Goal: Task Accomplishment & Management: Use online tool/utility

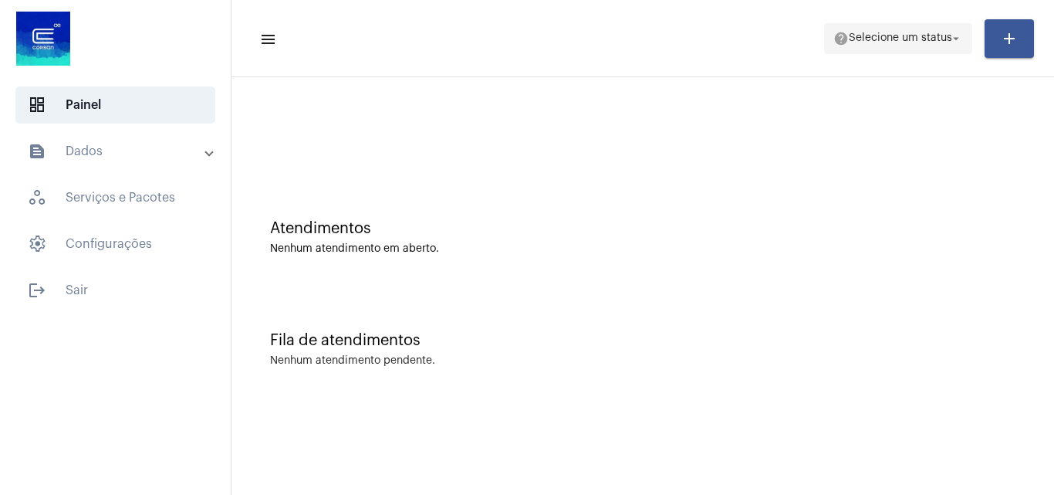
click at [891, 42] on span "Selecione um status" at bounding box center [900, 38] width 103 height 11
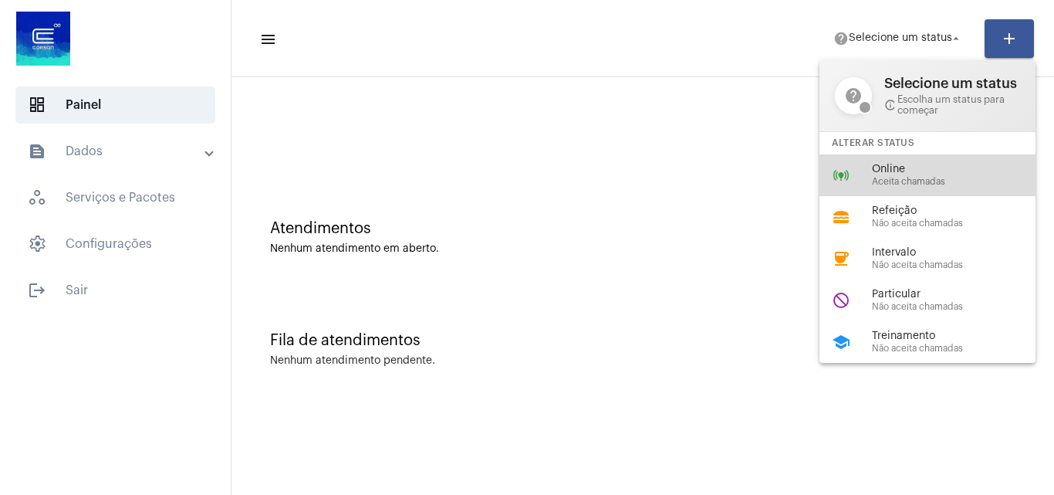
click at [897, 170] on span "Online" at bounding box center [960, 170] width 176 height 12
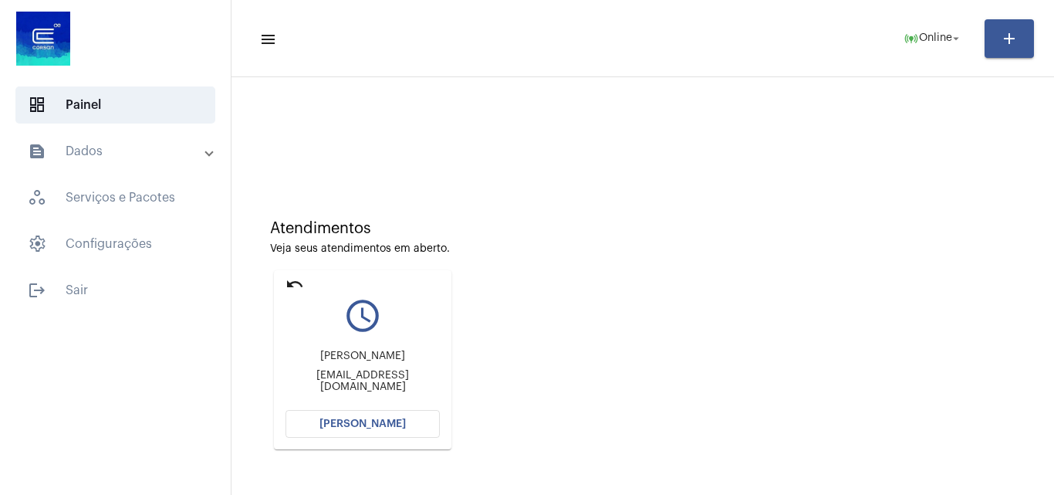
click at [390, 425] on span "[PERSON_NAME]" at bounding box center [363, 423] width 86 height 11
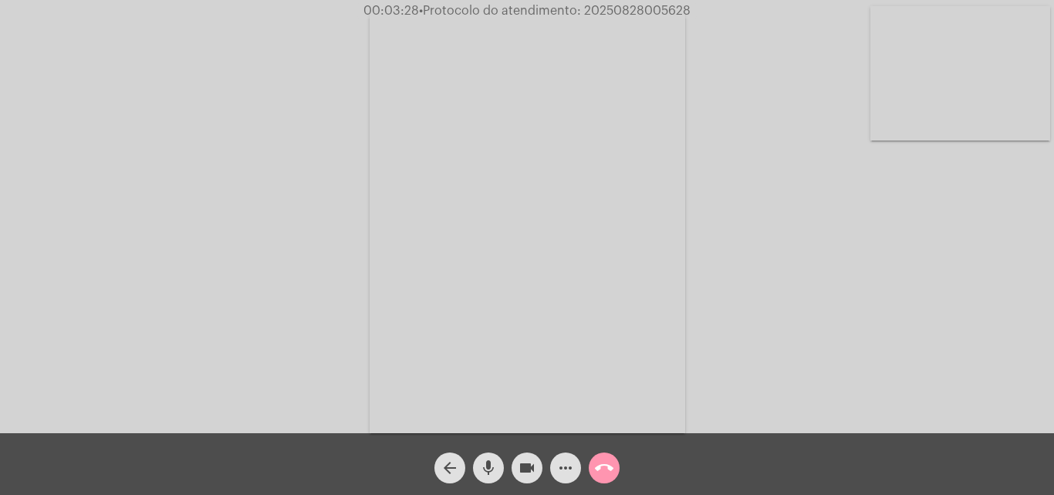
click at [628, 7] on span "• Protocolo do atendimento: 20250828005628" at bounding box center [555, 11] width 272 height 12
copy span "20250828005628"
click at [783, 200] on div "Acessando Câmera e Microfone..." at bounding box center [527, 220] width 1051 height 433
click at [597, 464] on mat-icon "call_end" at bounding box center [604, 467] width 19 height 19
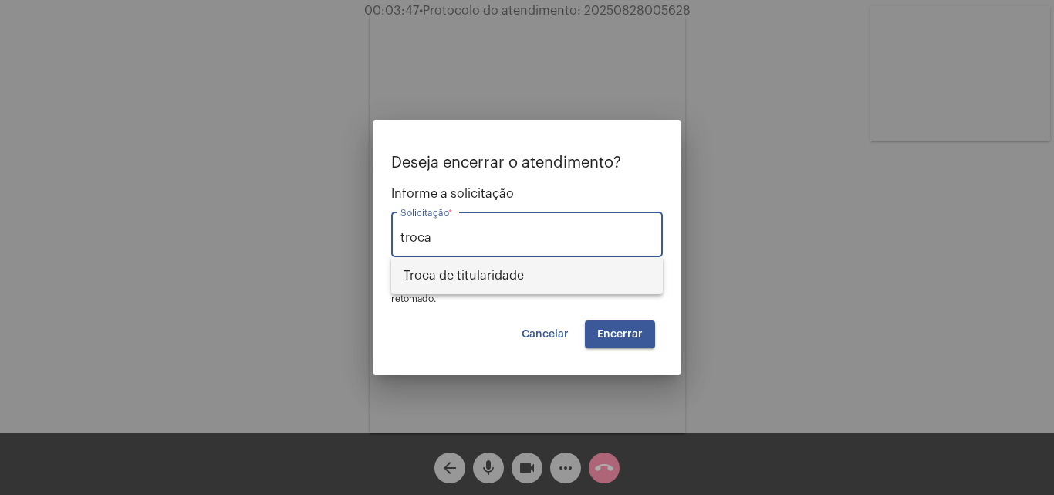
click at [550, 284] on span "Troca de titularidade" at bounding box center [527, 275] width 247 height 37
type input "Troca de titularidade"
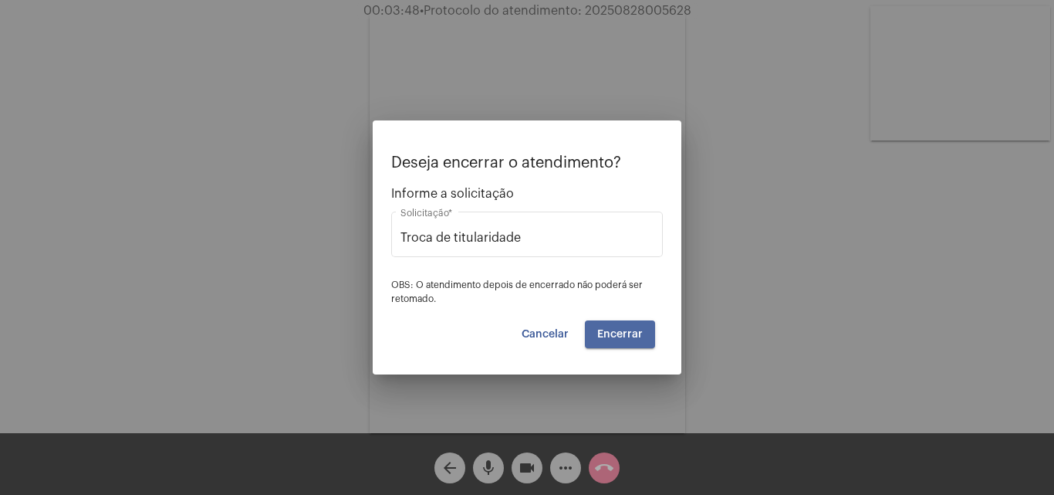
click at [640, 333] on span "Encerrar" at bounding box center [620, 334] width 46 height 11
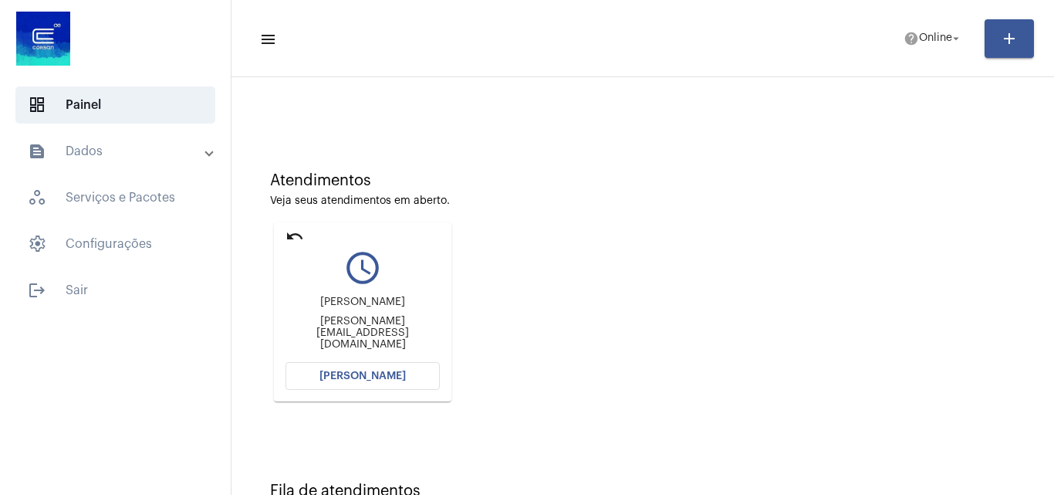
scroll to position [109, 0]
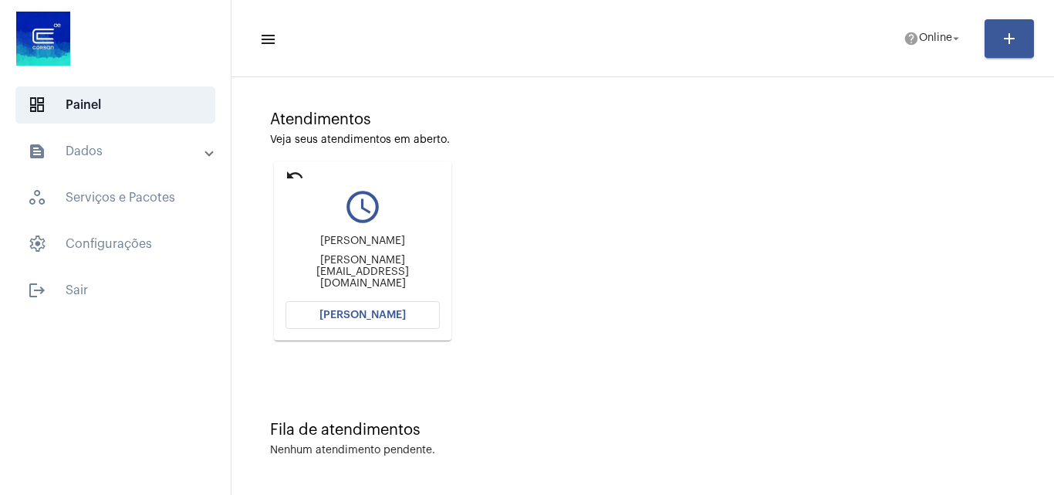
click at [935, 55] on mat-toolbar-row "menu help Online arrow_drop_down add" at bounding box center [643, 38] width 823 height 49
click at [932, 50] on span "help Online arrow_drop_down" at bounding box center [933, 38] width 59 height 28
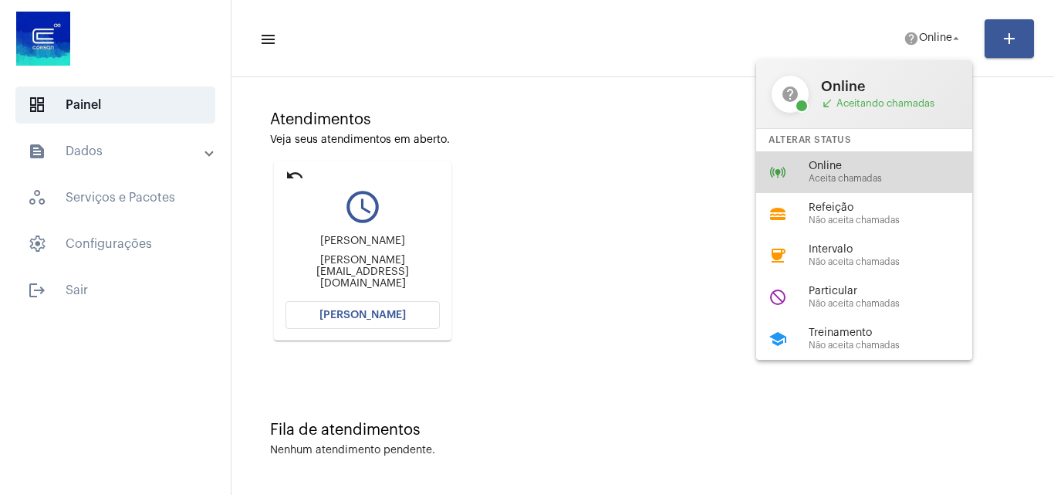
click at [844, 176] on span "Aceita chamadas" at bounding box center [897, 179] width 176 height 10
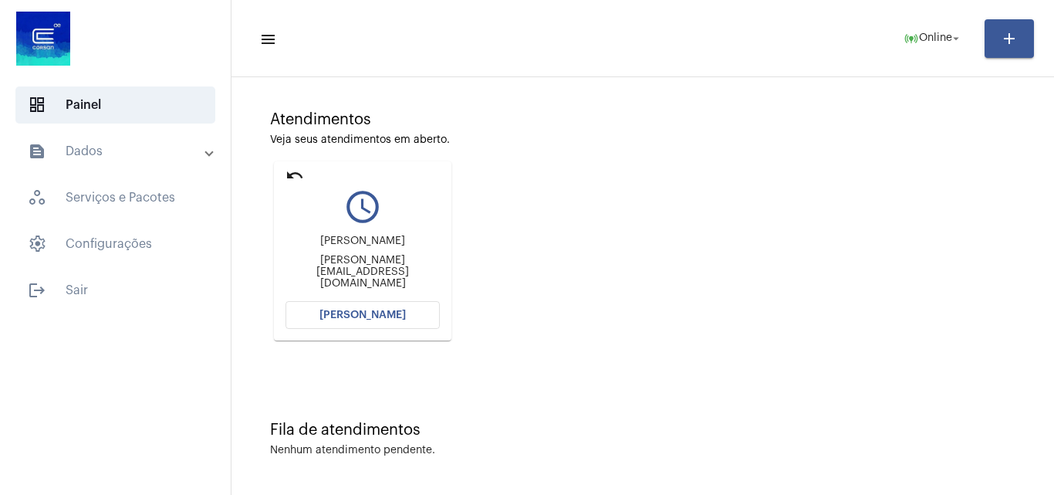
click at [593, 299] on div "Atendimentos Veja seus atendimentos em aberto. undo query_builder [PERSON_NAME]…" at bounding box center [642, 220] width 807 height 310
click at [380, 310] on span "[PERSON_NAME]" at bounding box center [363, 315] width 86 height 11
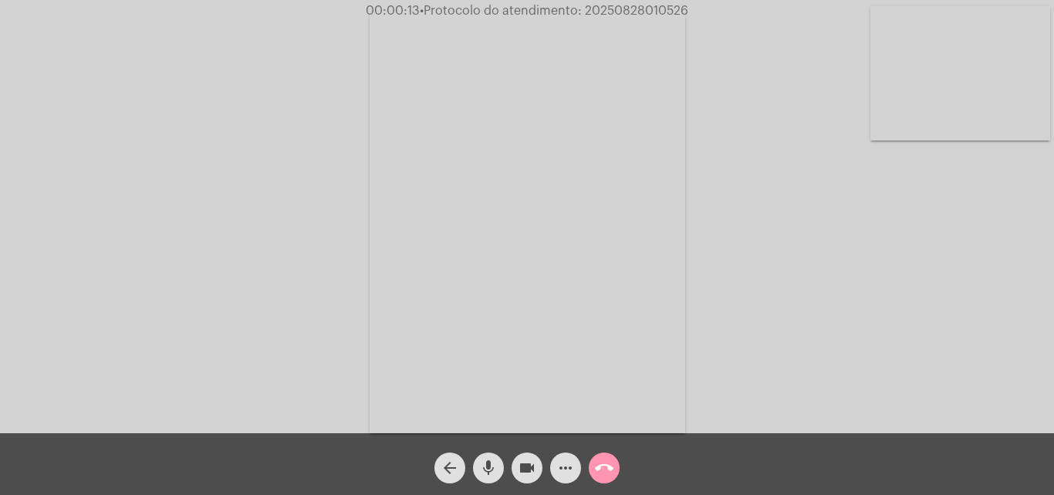
click at [516, 460] on button "videocam" at bounding box center [527, 467] width 31 height 31
click at [520, 464] on mat-icon "videocam_off" at bounding box center [527, 467] width 19 height 19
click at [570, 464] on mat-icon "more_horiz" at bounding box center [566, 467] width 19 height 19
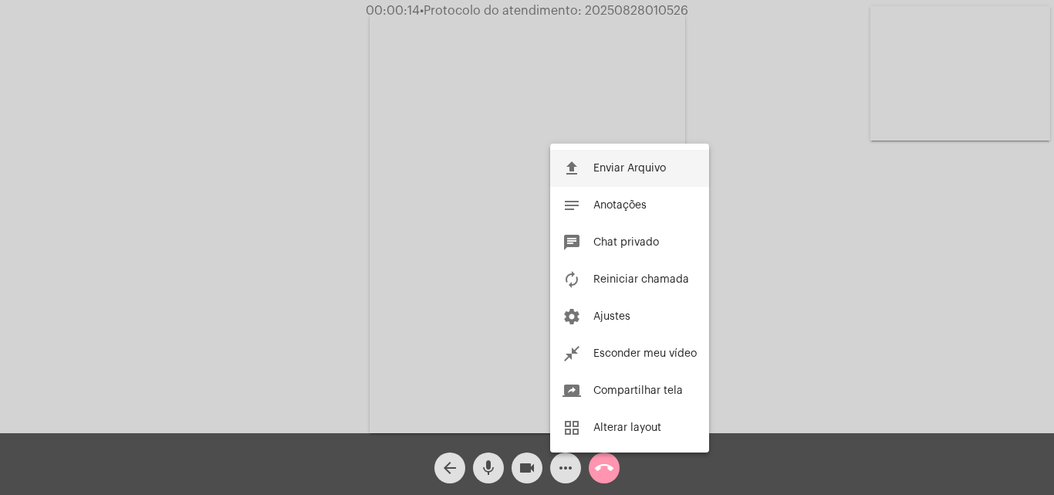
click at [658, 174] on button "file_upload Enviar Arquivo" at bounding box center [629, 168] width 159 height 37
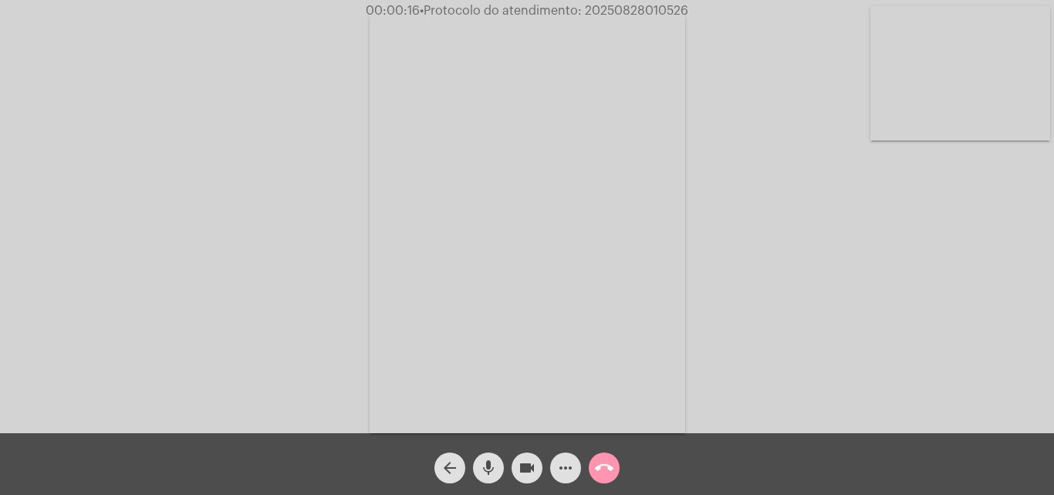
click at [565, 471] on mat-icon "more_horiz" at bounding box center [566, 467] width 19 height 19
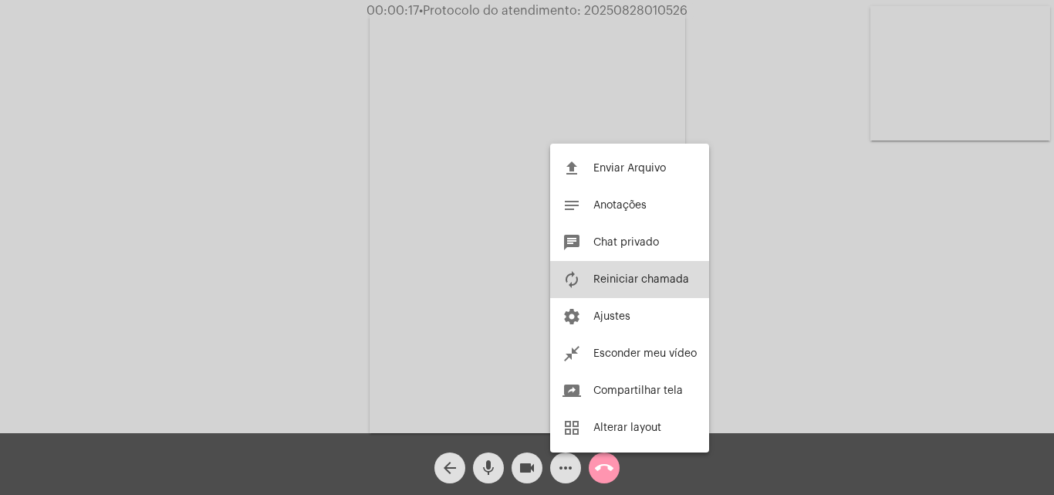
click at [665, 272] on button "autorenew Reiniciar chamada" at bounding box center [629, 279] width 159 height 37
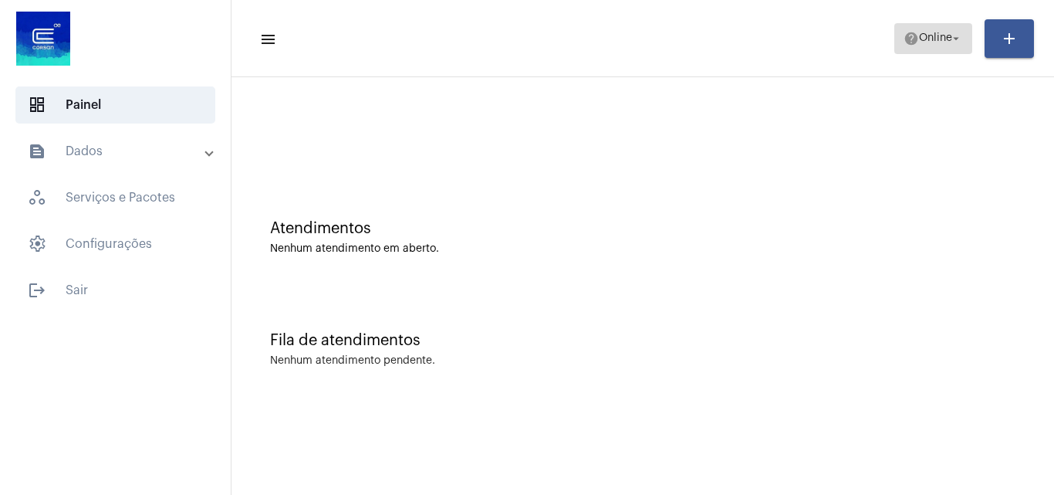
click at [923, 34] on span "Online" at bounding box center [935, 38] width 33 height 11
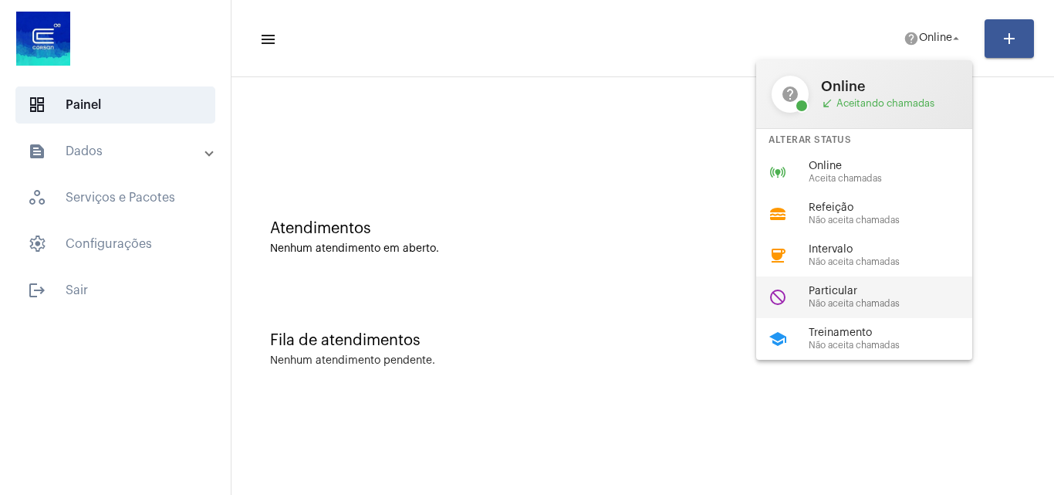
click at [851, 301] on span "Não aceita chamadas" at bounding box center [897, 304] width 176 height 10
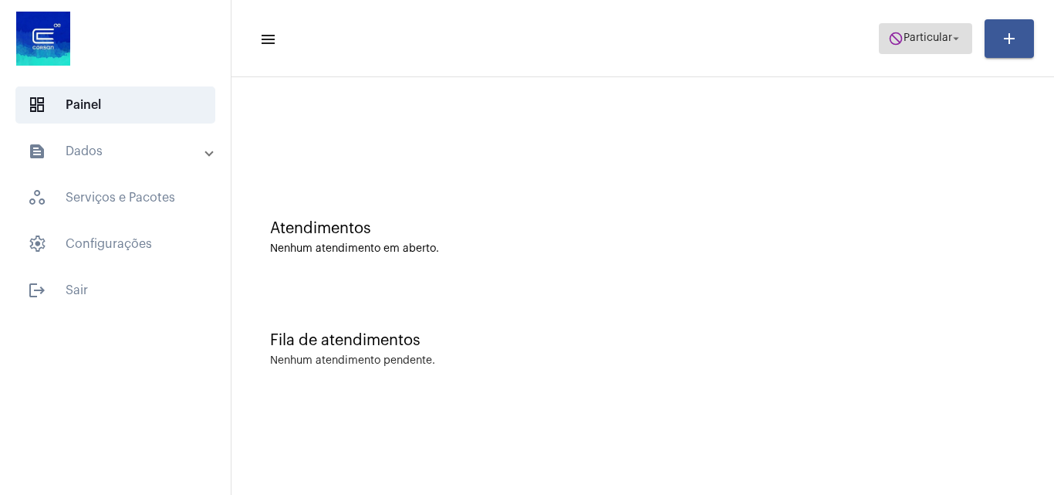
click at [925, 35] on span "Particular" at bounding box center [928, 38] width 49 height 11
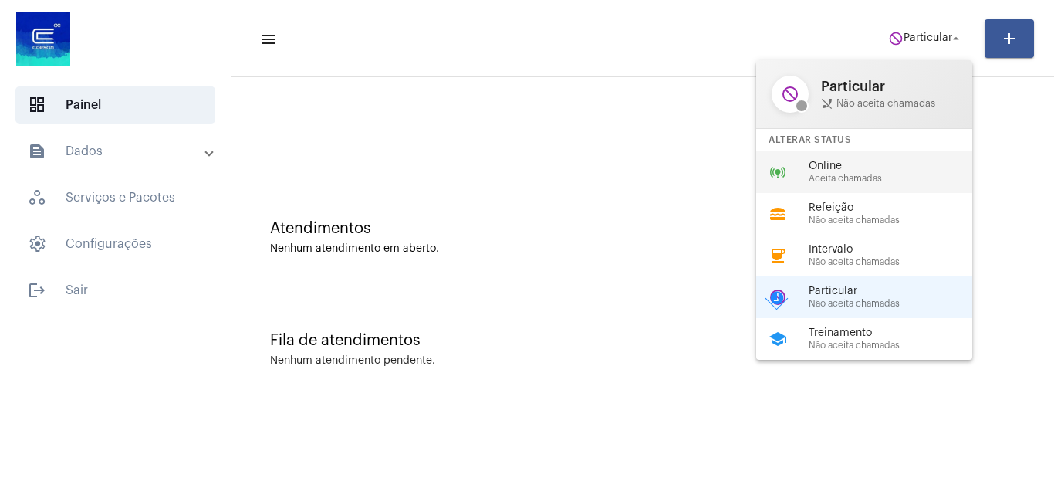
click at [860, 164] on span "Online" at bounding box center [897, 167] width 176 height 12
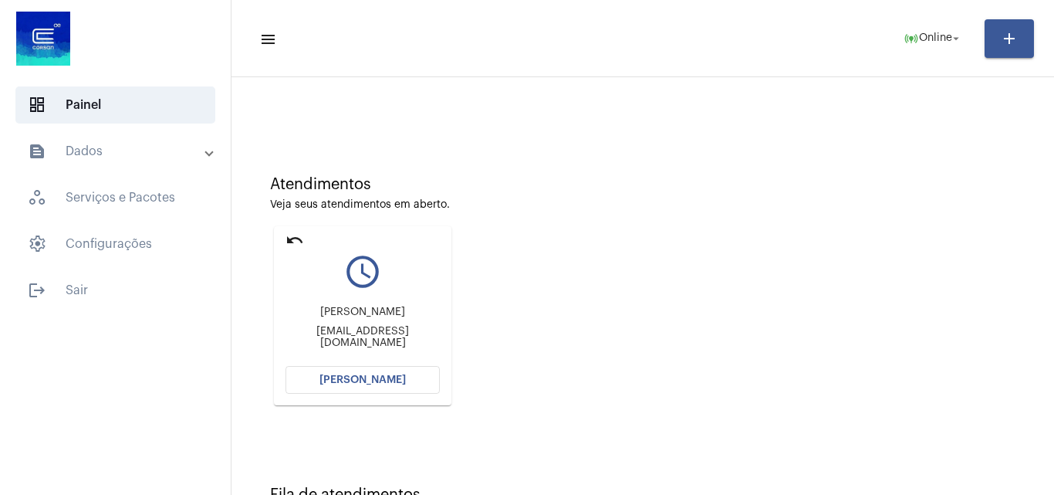
scroll to position [109, 0]
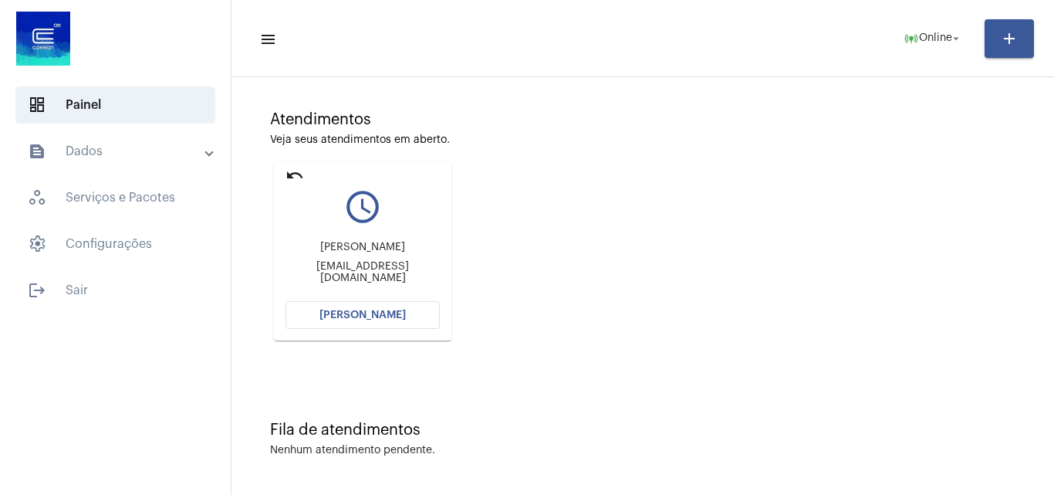
click at [298, 180] on mat-icon "undo" at bounding box center [295, 175] width 19 height 19
click at [408, 311] on button "[PERSON_NAME]" at bounding box center [363, 315] width 154 height 28
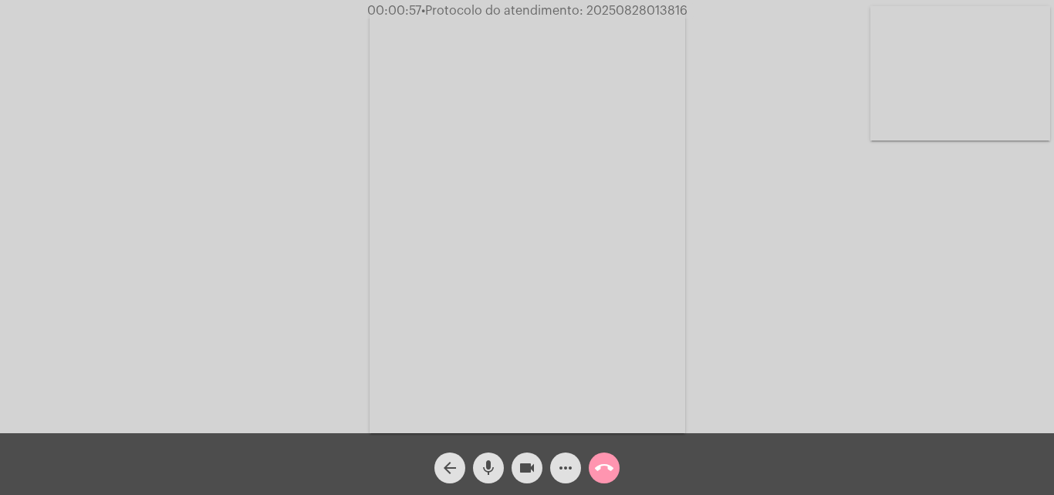
click at [962, 68] on video at bounding box center [961, 73] width 180 height 134
click at [192, 218] on video at bounding box center [194, 220] width 180 height 239
click at [968, 59] on video at bounding box center [961, 73] width 180 height 134
click at [206, 207] on video at bounding box center [194, 220] width 180 height 239
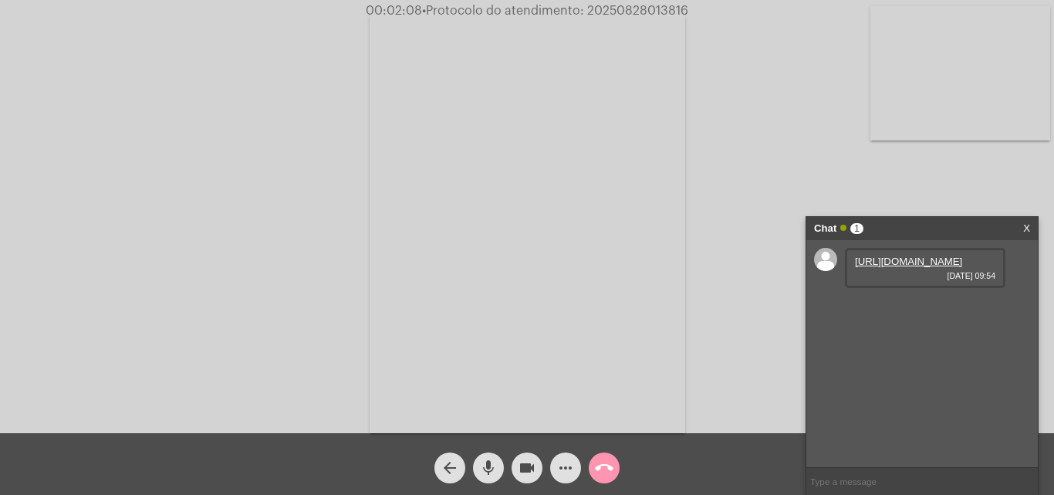
click at [930, 267] on link "https://neft-transfer-bucket.s3.amazonaws.com/temp-67f8e045-d0cd-21e5-64e3-c7bc…" at bounding box center [908, 261] width 107 height 12
click at [937, 311] on link "https://neft-transfer-bucket.s3.amazonaws.com/temp-18664ed6-32a1-129f-cdf7-8058…" at bounding box center [908, 305] width 107 height 12
click at [568, 467] on mat-icon "more_horiz" at bounding box center [566, 467] width 19 height 19
click at [567, 468] on mat-icon "more_horiz" at bounding box center [566, 467] width 19 height 19
click at [905, 267] on link "https://neft-transfer-bucket.s3.amazonaws.com/temp-67f8e045-d0cd-21e5-64e3-c7bc…" at bounding box center [908, 261] width 107 height 12
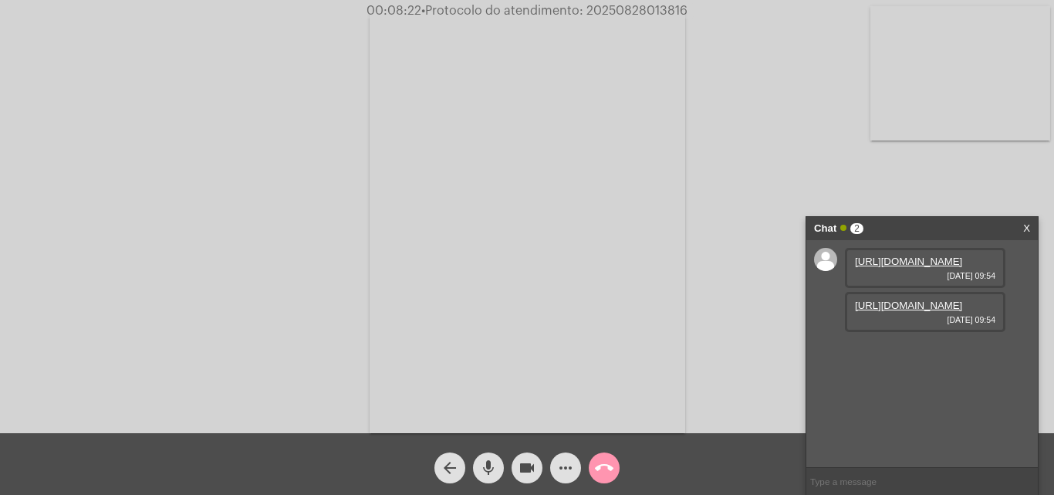
click at [905, 267] on link "https://neft-transfer-bucket.s3.amazonaws.com/temp-67f8e045-d0cd-21e5-64e3-c7bc…" at bounding box center [908, 261] width 107 height 12
click at [892, 267] on link "https://neft-transfer-bucket.s3.amazonaws.com/temp-67f8e045-d0cd-21e5-64e3-c7bc…" at bounding box center [908, 261] width 107 height 12
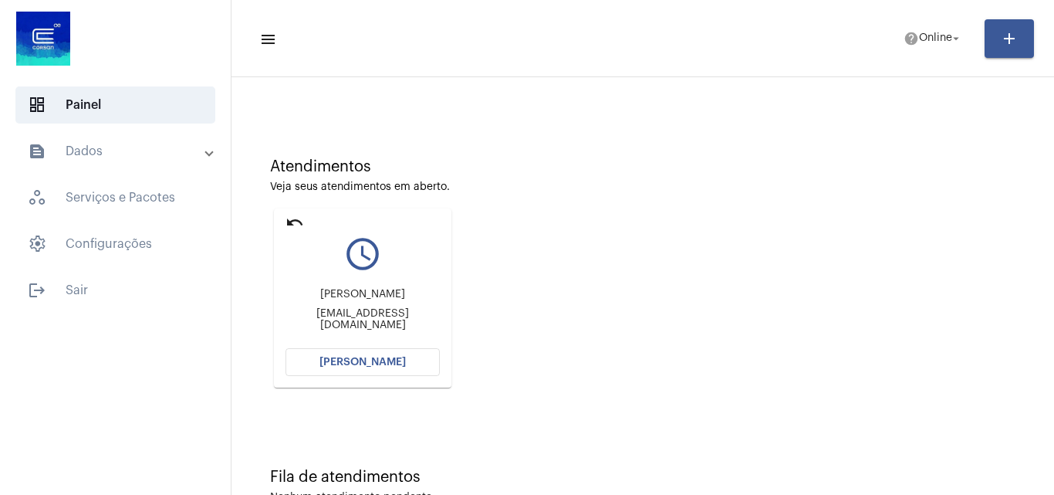
scroll to position [109, 0]
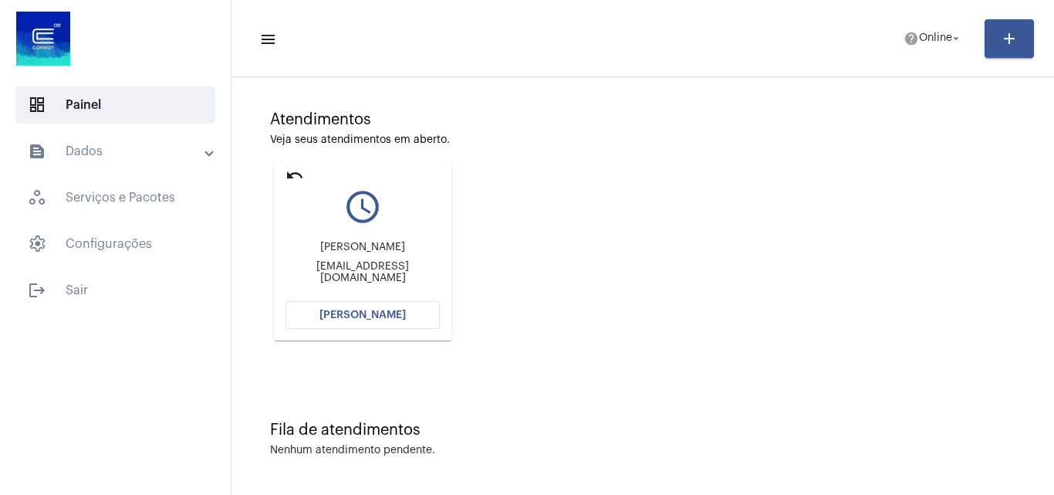
click at [409, 306] on button "[PERSON_NAME]" at bounding box center [363, 315] width 154 height 28
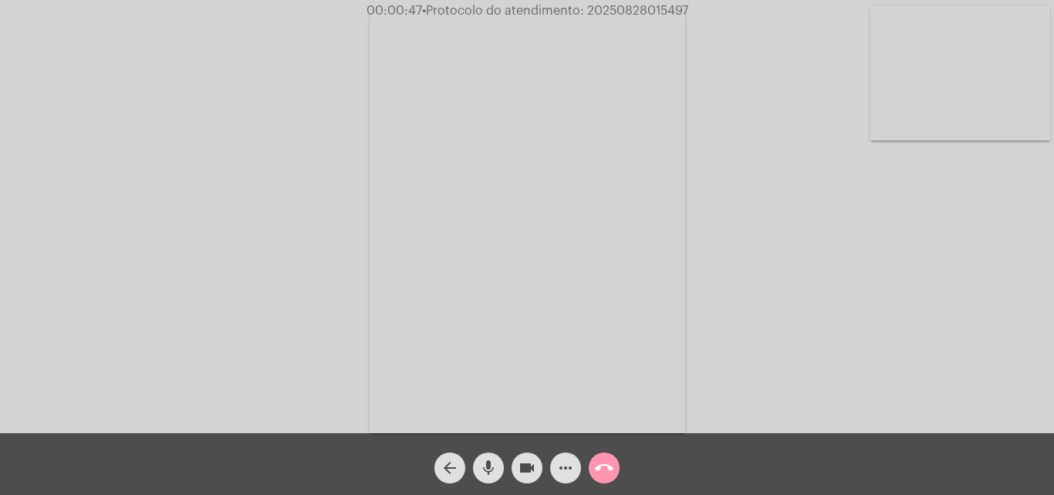
click at [608, 461] on mat-icon "call_end" at bounding box center [604, 467] width 19 height 19
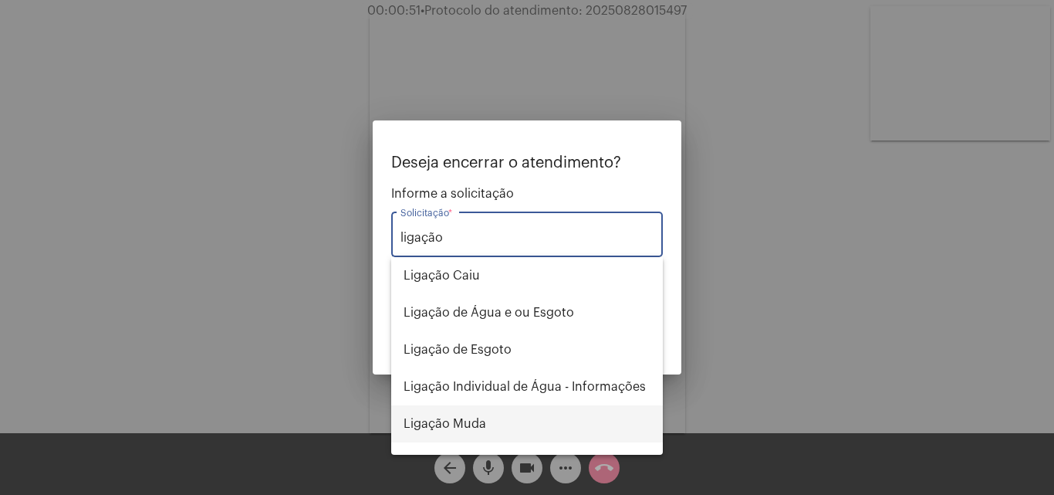
click at [499, 425] on span "Ligação Muda" at bounding box center [527, 423] width 247 height 37
type input "Ligação Muda"
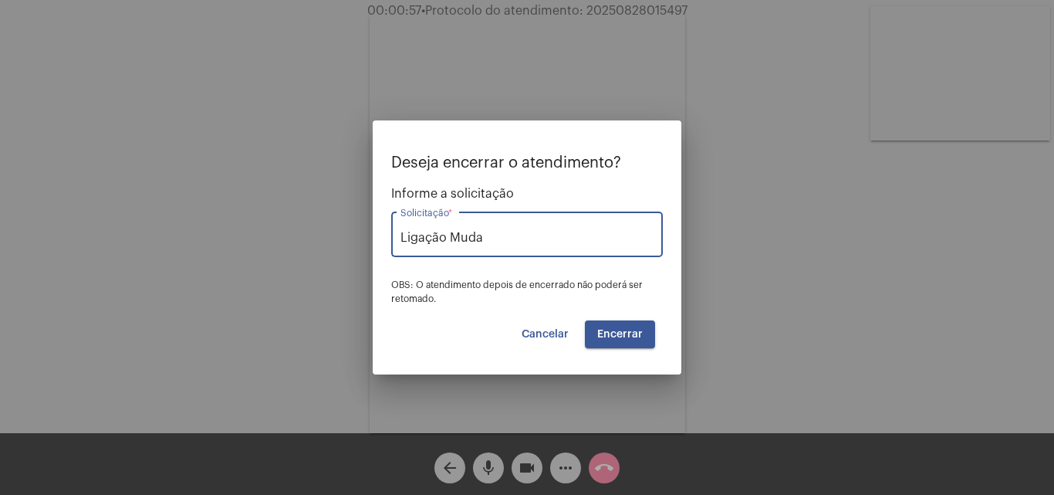
click at [623, 329] on span "Encerrar" at bounding box center [620, 334] width 46 height 11
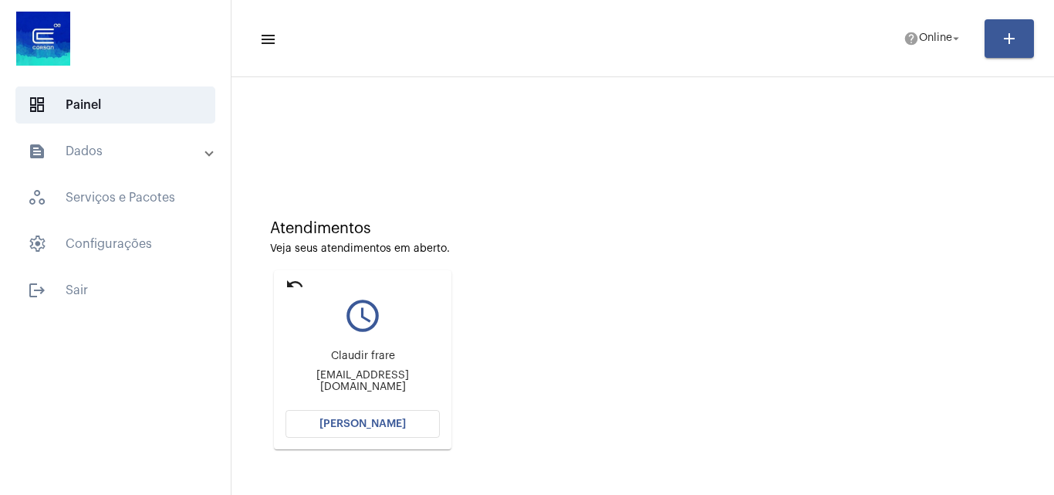
click at [410, 418] on button "[PERSON_NAME]" at bounding box center [363, 424] width 154 height 28
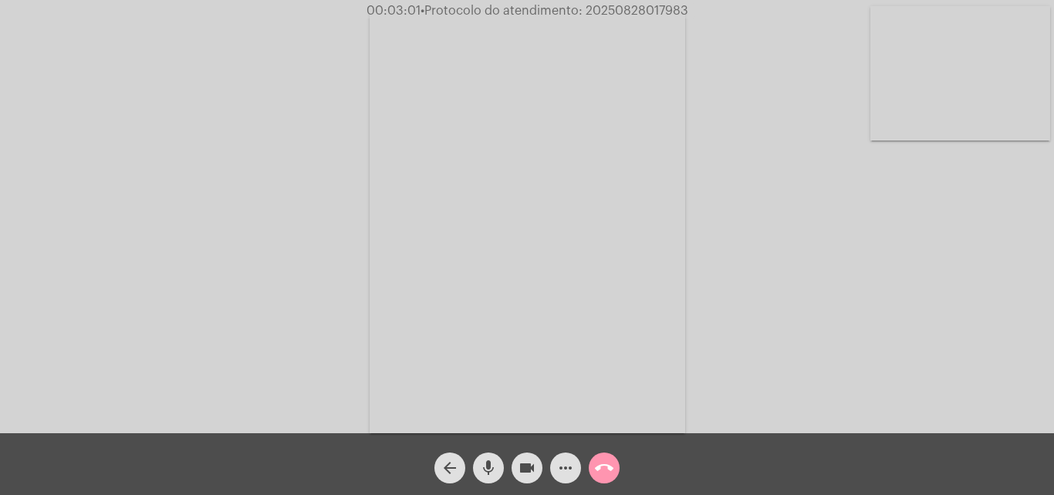
click at [648, 9] on span "• Protocolo do atendimento: 20250828017983" at bounding box center [555, 11] width 268 height 12
copy span "20250828017983"
click at [129, 236] on div "Acessando Câmera e Microfone..." at bounding box center [527, 220] width 1051 height 433
click at [619, 466] on button "call_end" at bounding box center [604, 467] width 31 height 31
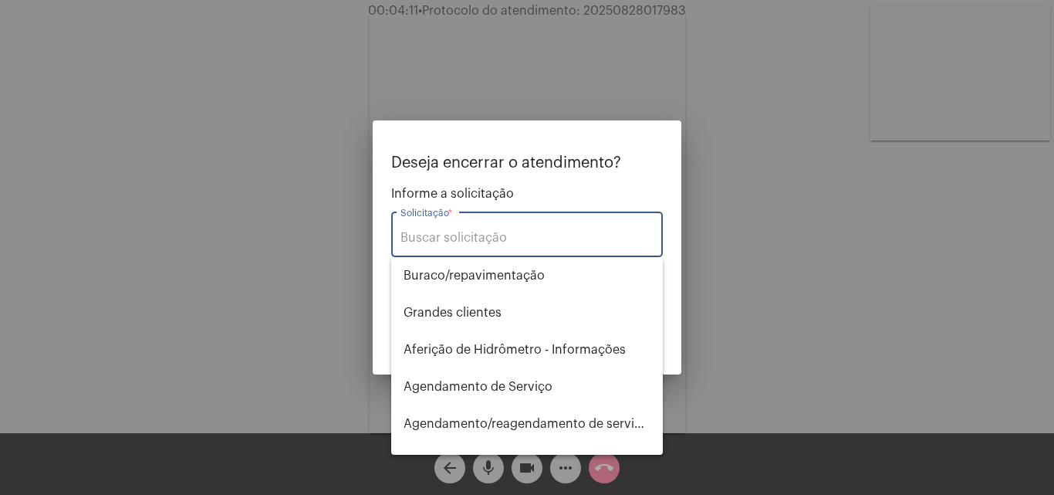
click at [832, 194] on div at bounding box center [527, 247] width 1054 height 495
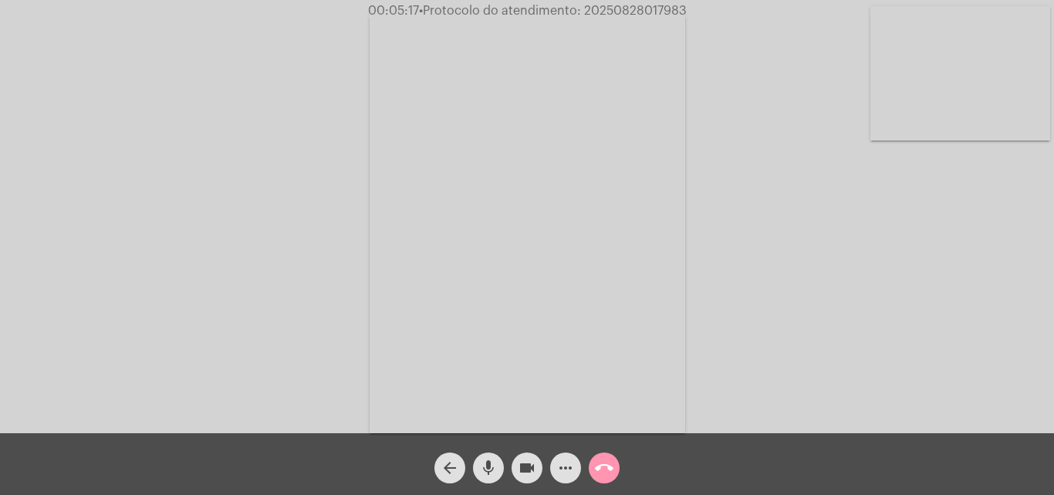
click at [611, 462] on mat-icon "call_end" at bounding box center [604, 467] width 19 height 19
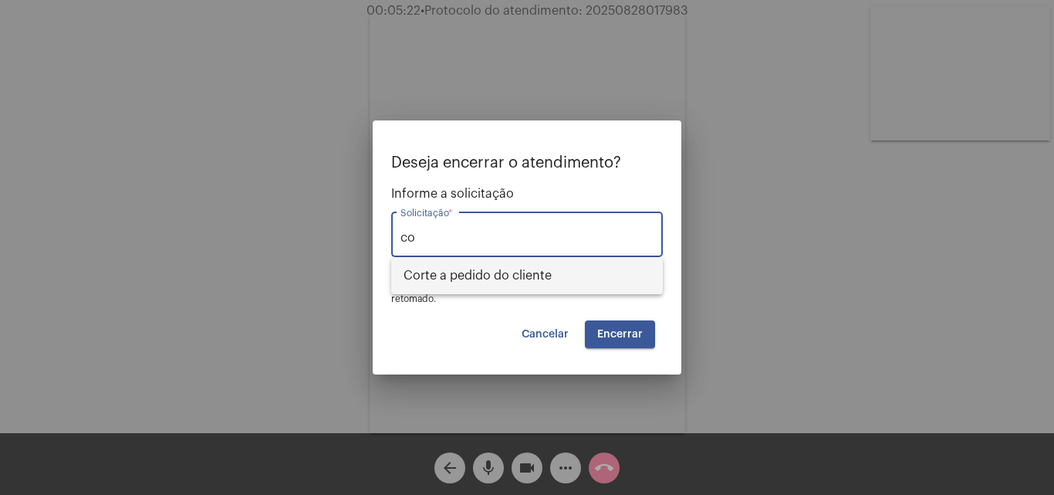
type input "c"
click at [538, 273] on span "Outros" at bounding box center [527, 275] width 247 height 37
type input "Outros"
click at [608, 327] on button "Encerrar" at bounding box center [620, 334] width 70 height 28
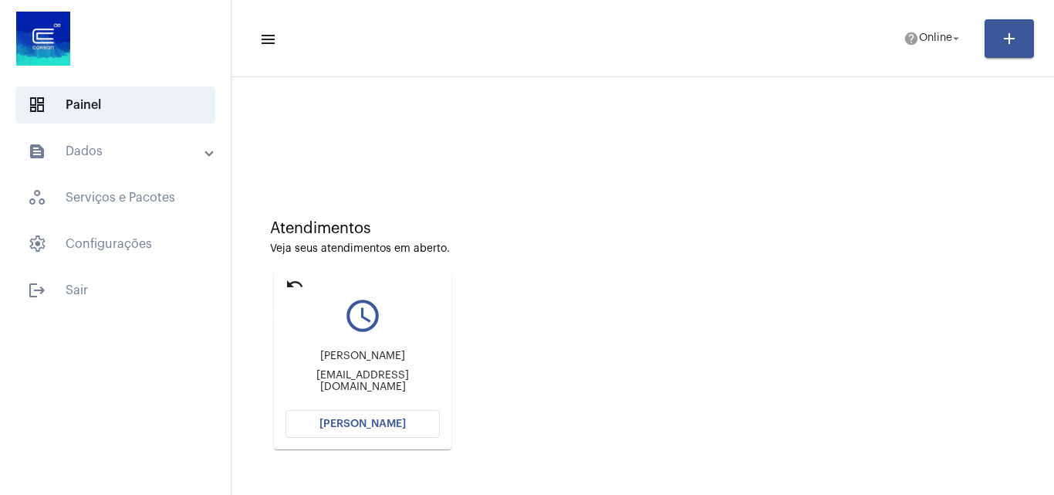
click at [292, 283] on mat-icon "undo" at bounding box center [295, 284] width 19 height 19
click at [381, 421] on span "[PERSON_NAME]" at bounding box center [363, 423] width 86 height 11
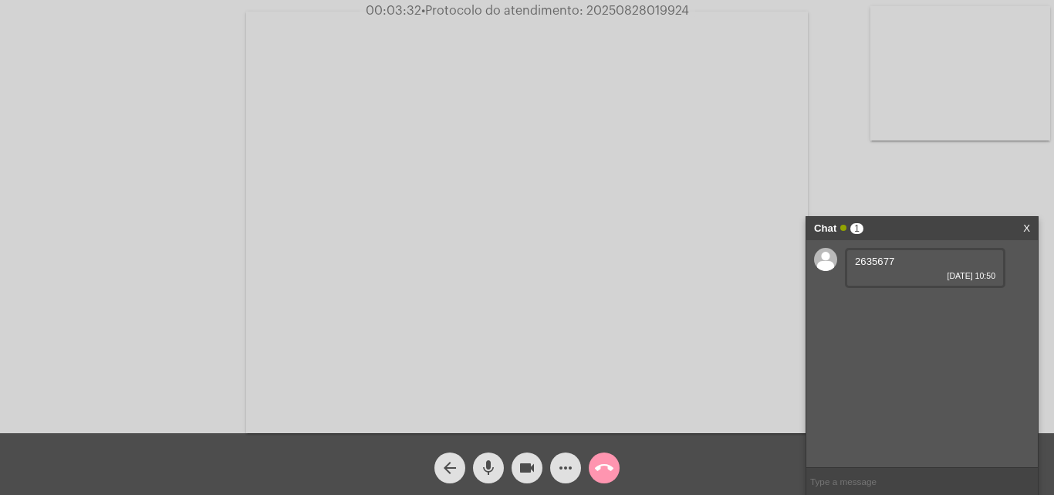
click at [634, 5] on span "• Protocolo do atendimento: 20250828019924" at bounding box center [555, 11] width 268 height 12
copy span "20250828019924"
drag, startPoint x: 109, startPoint y: 214, endPoint x: 374, endPoint y: 256, distance: 268.1
click at [109, 214] on div "Acessando Câmera e Microfone..." at bounding box center [527, 220] width 1051 height 433
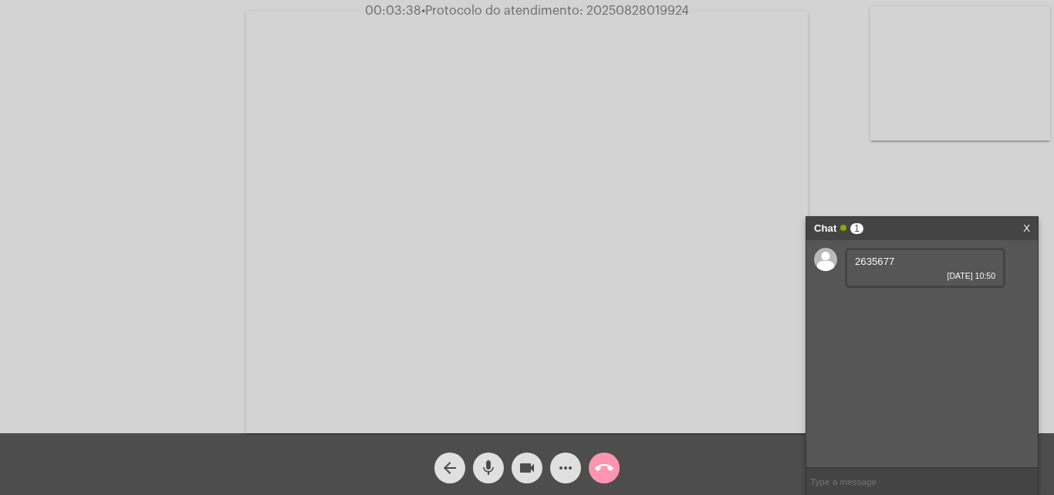
click at [607, 466] on mat-icon "call_end" at bounding box center [604, 467] width 19 height 19
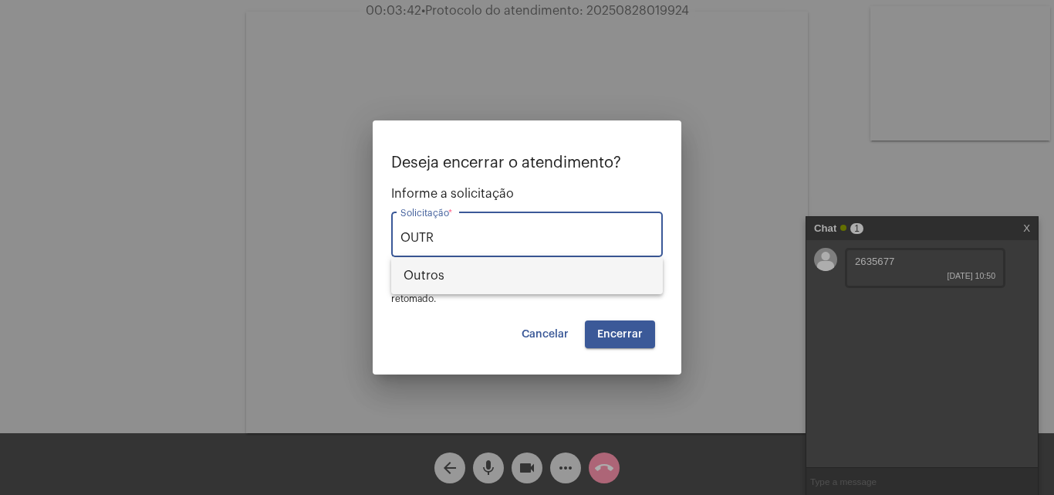
click at [473, 266] on span "Outros" at bounding box center [527, 275] width 247 height 37
type input "Outros"
click at [644, 342] on button "Encerrar" at bounding box center [620, 334] width 70 height 28
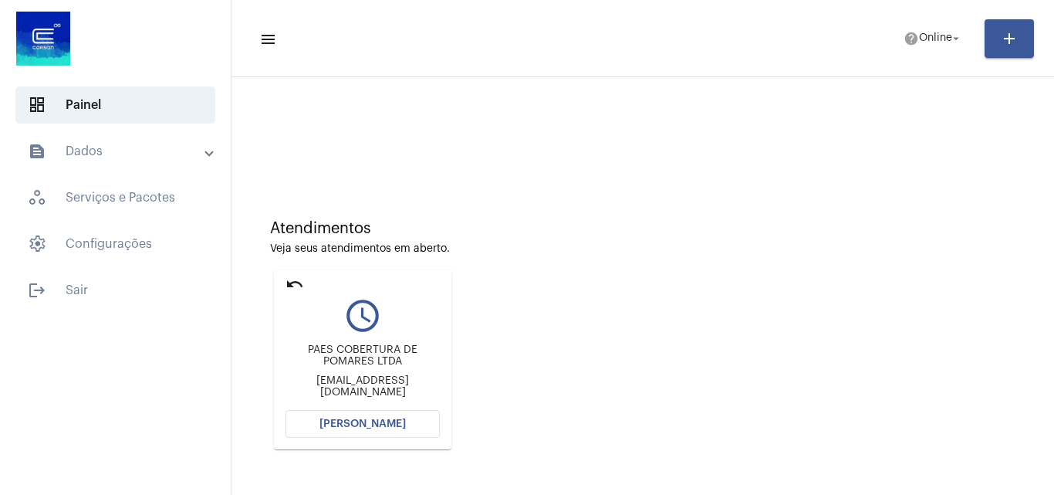
click at [294, 286] on mat-icon "undo" at bounding box center [295, 284] width 19 height 19
click at [925, 49] on span "help Online arrow_drop_down" at bounding box center [933, 38] width 59 height 28
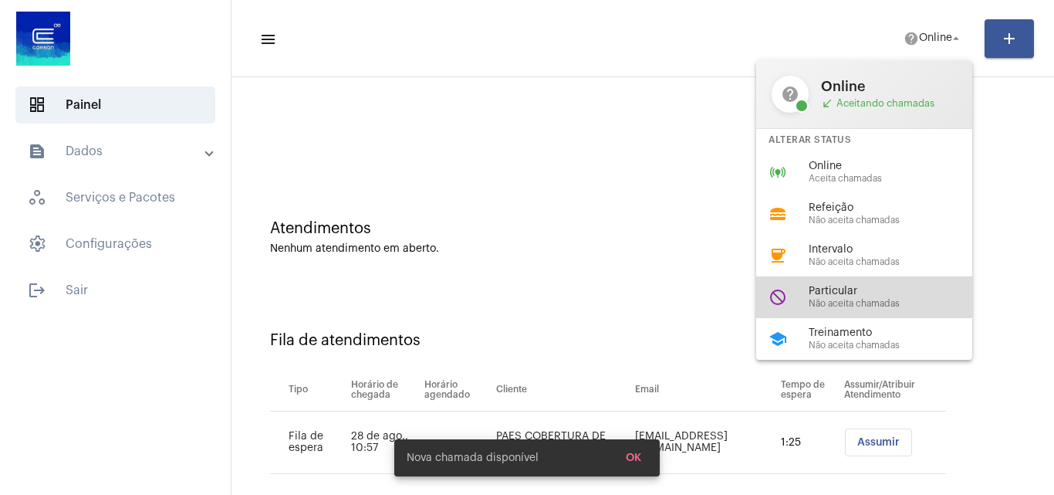
click at [858, 289] on span "Particular" at bounding box center [897, 292] width 176 height 12
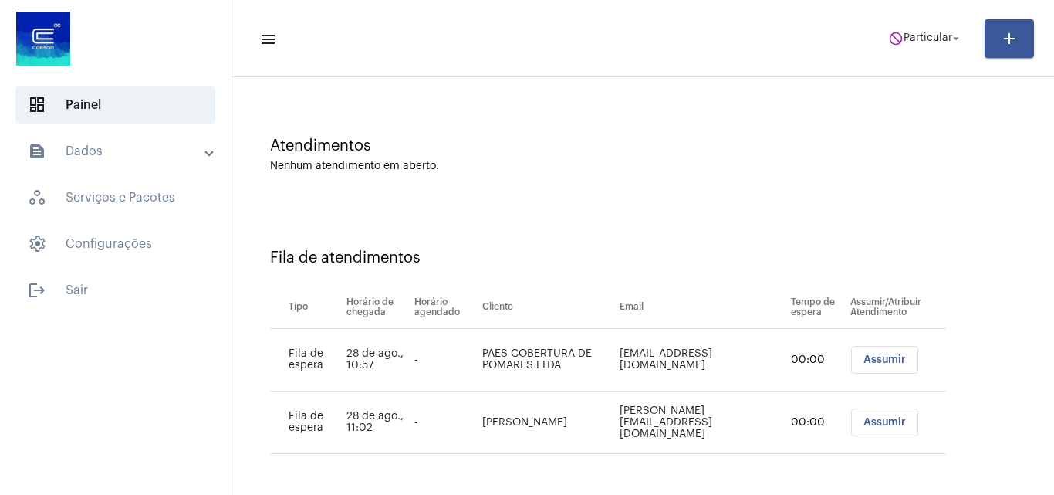
scroll to position [83, 0]
click at [864, 422] on span "Assumir" at bounding box center [885, 421] width 42 height 11
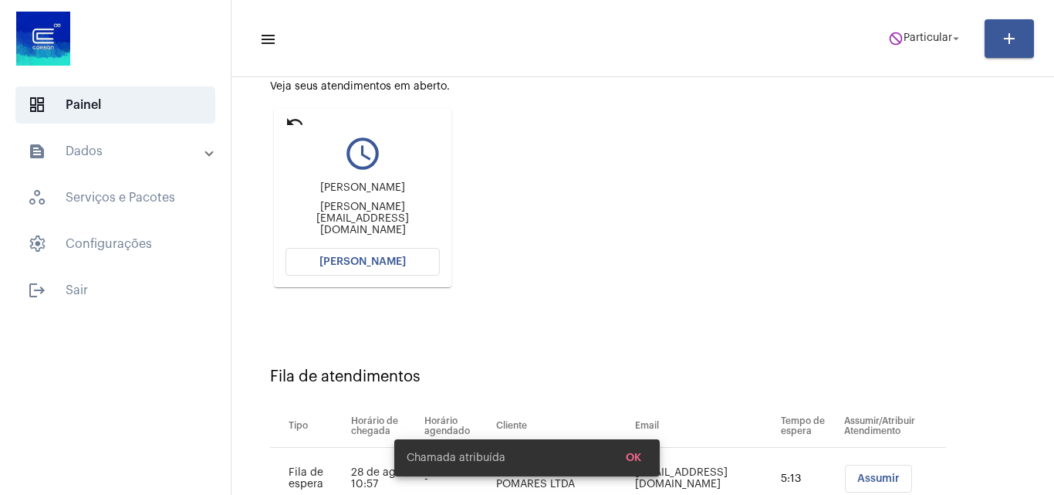
scroll to position [219, 0]
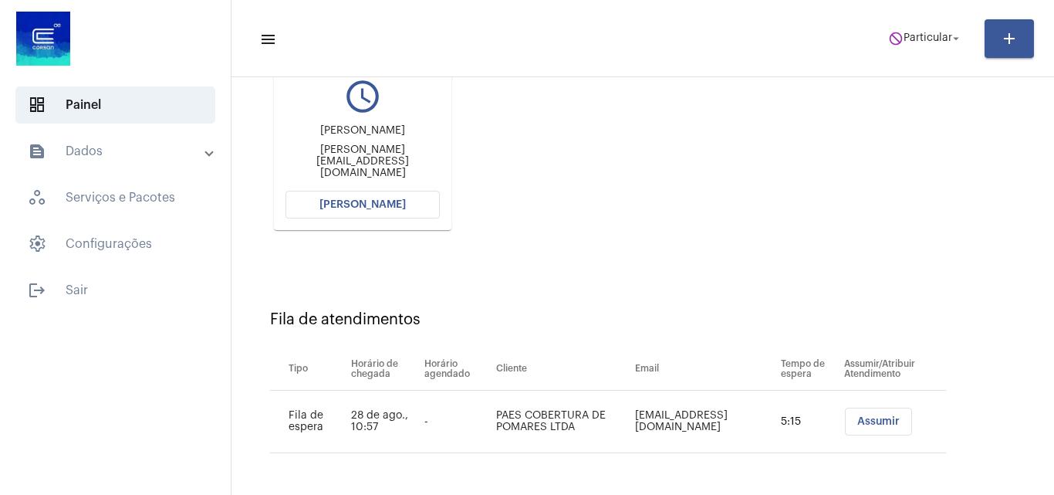
drag, startPoint x: 392, startPoint y: 163, endPoint x: 443, endPoint y: 164, distance: 51.0
click at [443, 164] on mat-card "undo query_builder renata renata.szarblewski@fiergs.org.br Abrir Chamada" at bounding box center [363, 140] width 178 height 179
click at [509, 186] on div "Atendimentos Veja seus atendimentos em aberto. undo query_builder renata renata…" at bounding box center [642, 109] width 807 height 310
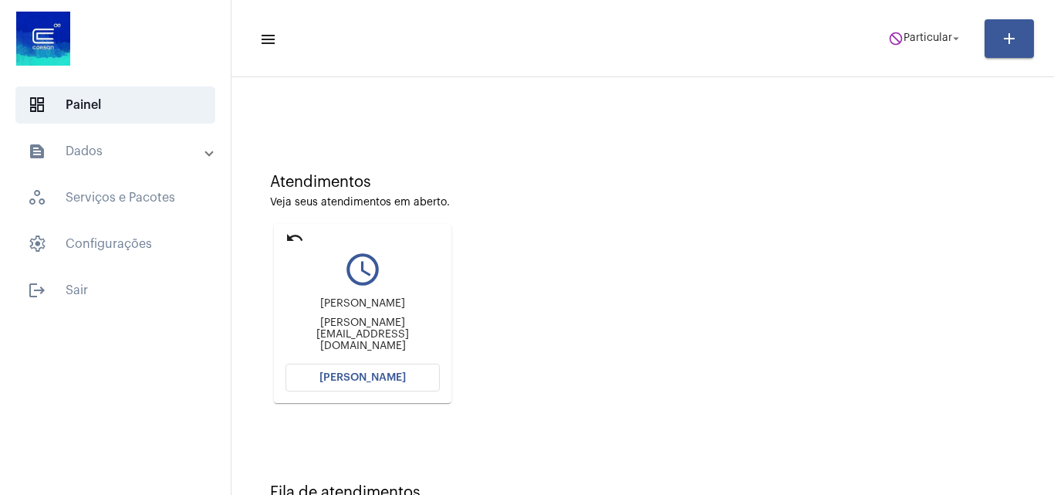
scroll to position [109, 0]
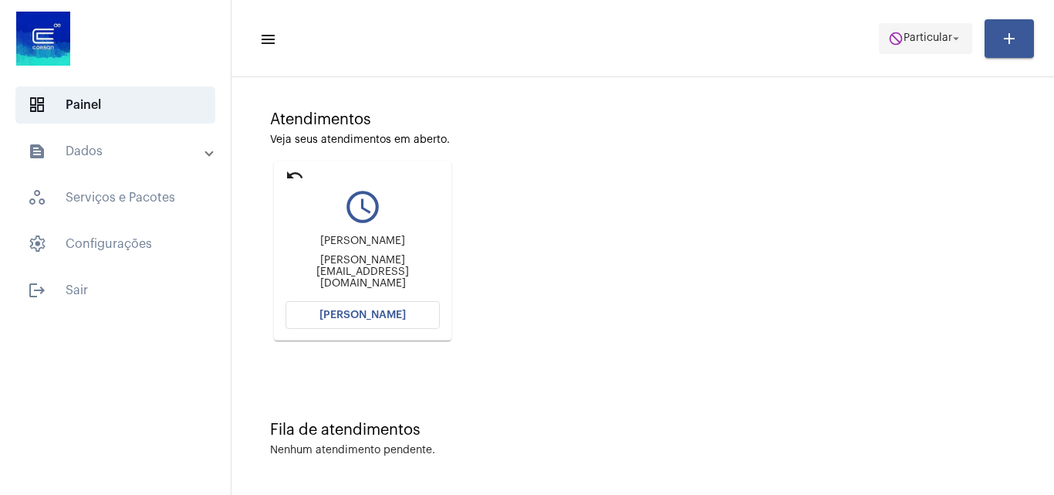
click at [916, 42] on span "Particular" at bounding box center [928, 38] width 49 height 11
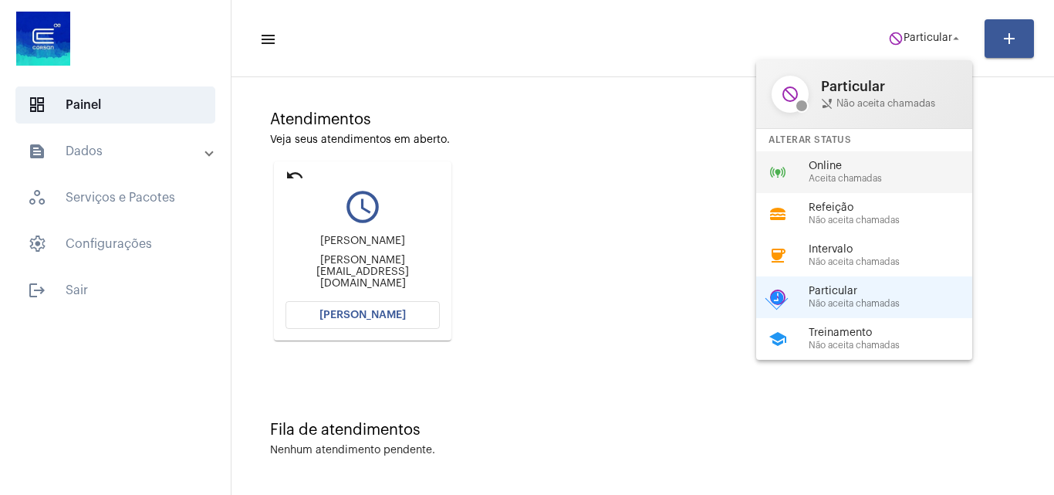
click at [860, 171] on span "Online" at bounding box center [897, 167] width 176 height 12
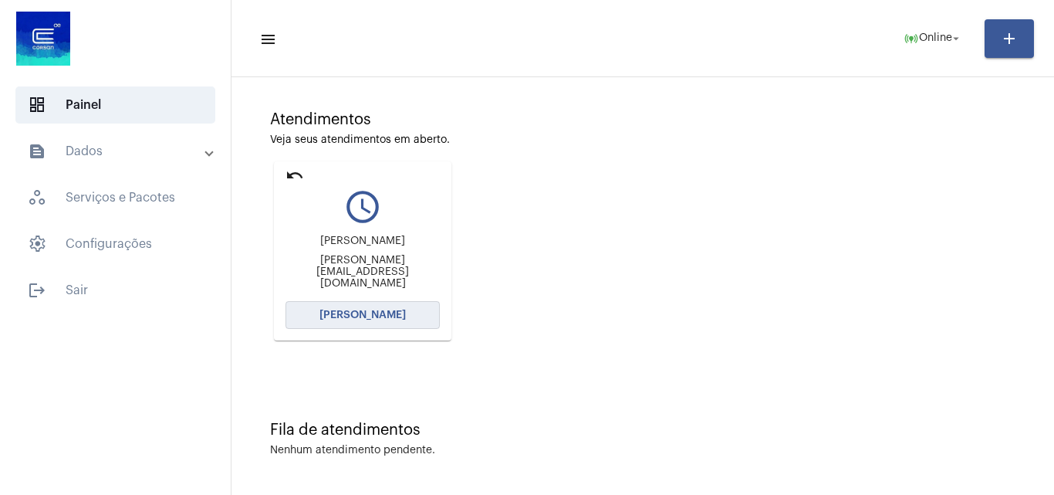
click at [398, 320] on button "[PERSON_NAME]" at bounding box center [363, 315] width 154 height 28
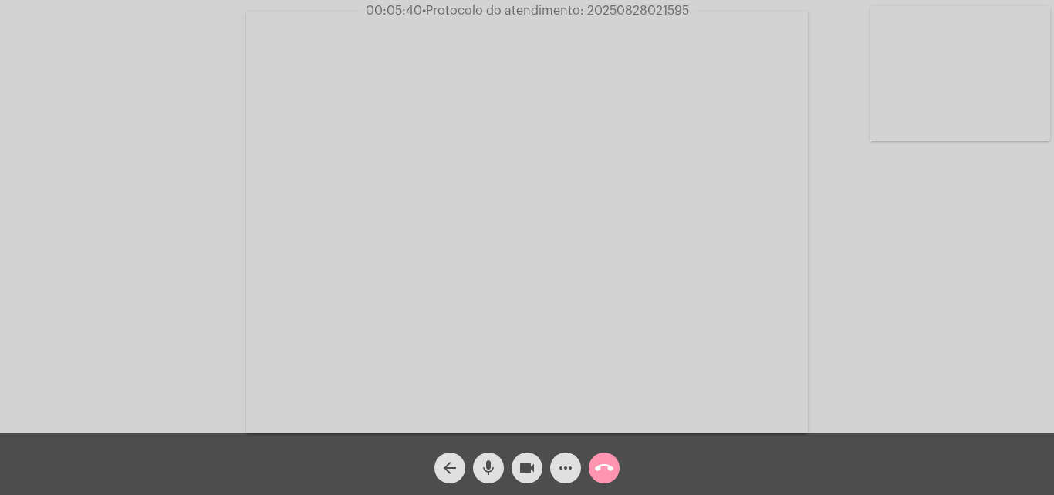
click at [668, 10] on span "• Protocolo do atendimento: 20250828021595" at bounding box center [555, 11] width 267 height 12
copy span "20250828021595"
click at [648, 10] on span "• Protocolo do atendimento: 20250828021595" at bounding box center [555, 11] width 267 height 12
drag, startPoint x: 648, startPoint y: 10, endPoint x: 615, endPoint y: 3, distance: 33.9
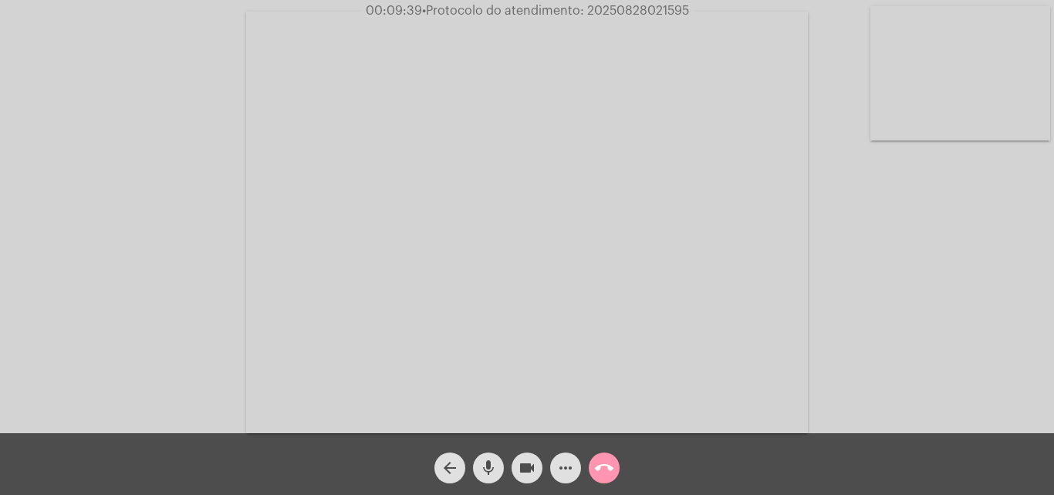
click at [615, 3] on span "00:09:39 • Protocolo do atendimento: 20250828021595" at bounding box center [528, 10] width 336 height 15
copy span "20250828021595"
click at [160, 88] on div "Acessando Câmera e Microfone..." at bounding box center [527, 220] width 1051 height 433
click at [601, 475] on mat-icon "call_end" at bounding box center [604, 467] width 19 height 19
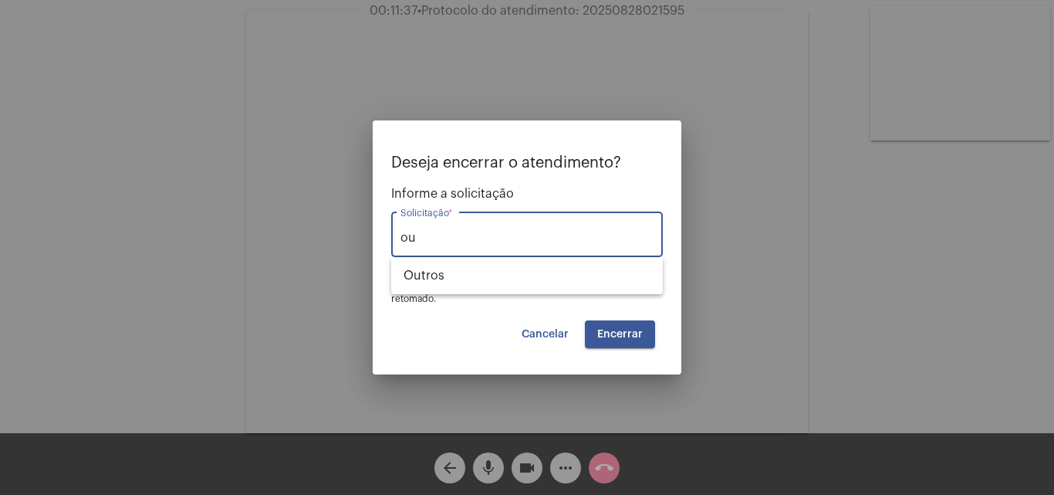
type input "o"
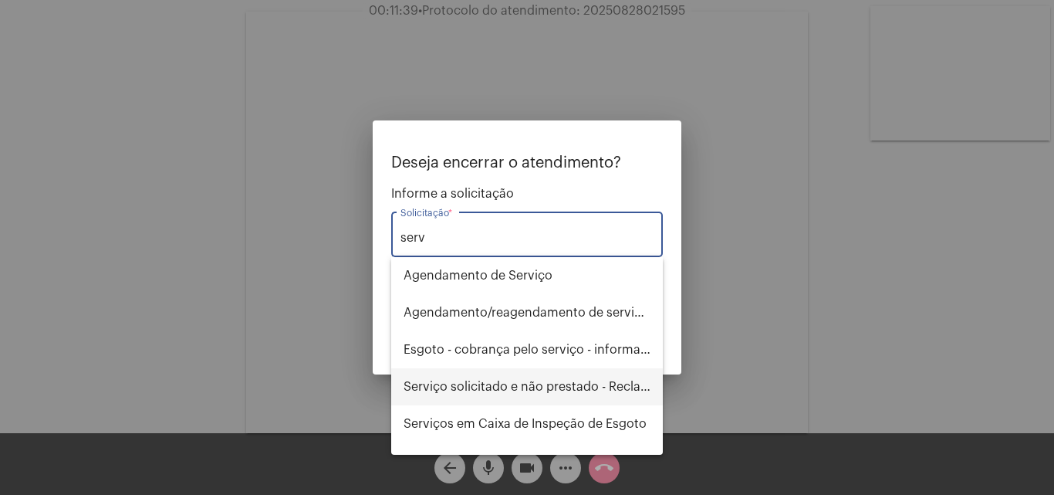
click at [570, 387] on span "Serviço solicitado e não prestado - Reclamação" at bounding box center [527, 386] width 247 height 37
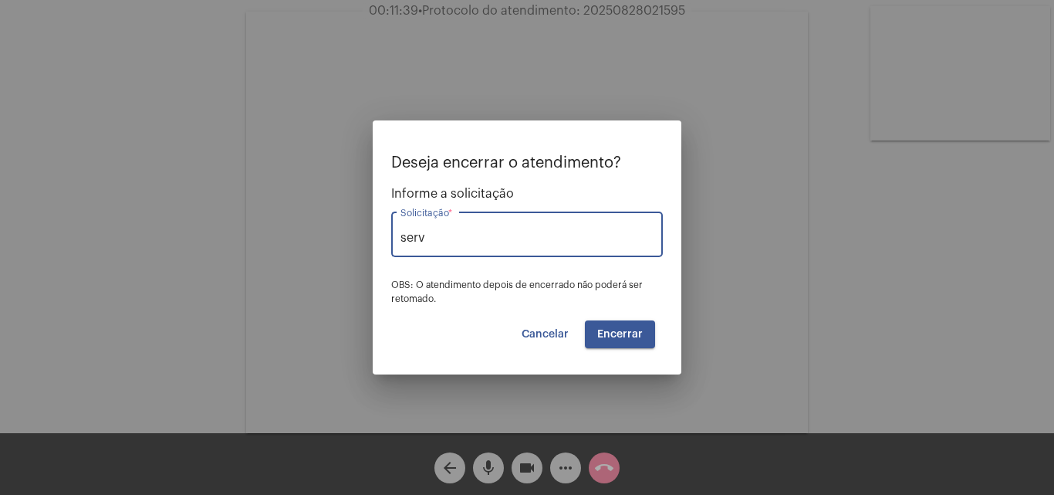
type input "Serviço solicitado e não prestado - Reclamação"
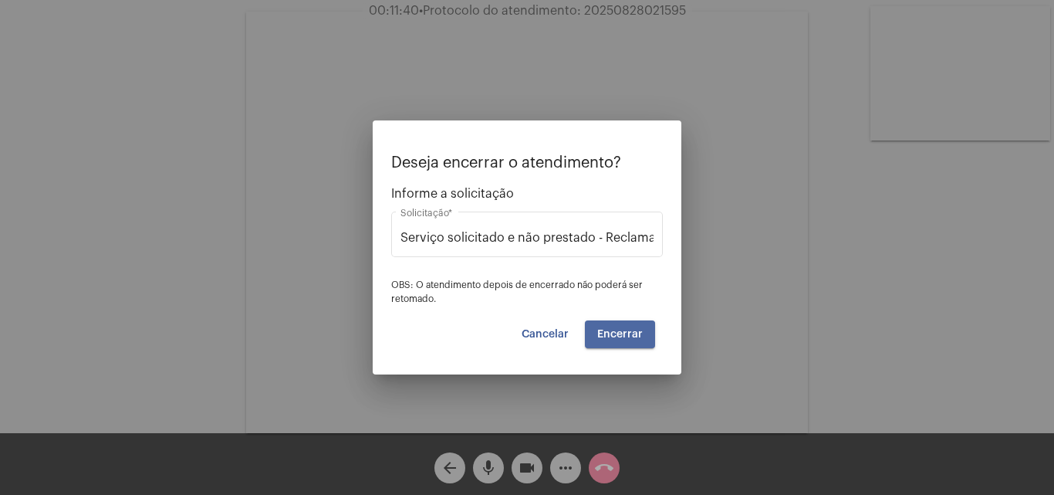
click at [618, 337] on span "Encerrar" at bounding box center [620, 334] width 46 height 11
click at [625, 336] on span "Encerrar" at bounding box center [620, 334] width 46 height 11
click at [625, 336] on video at bounding box center [527, 222] width 562 height 421
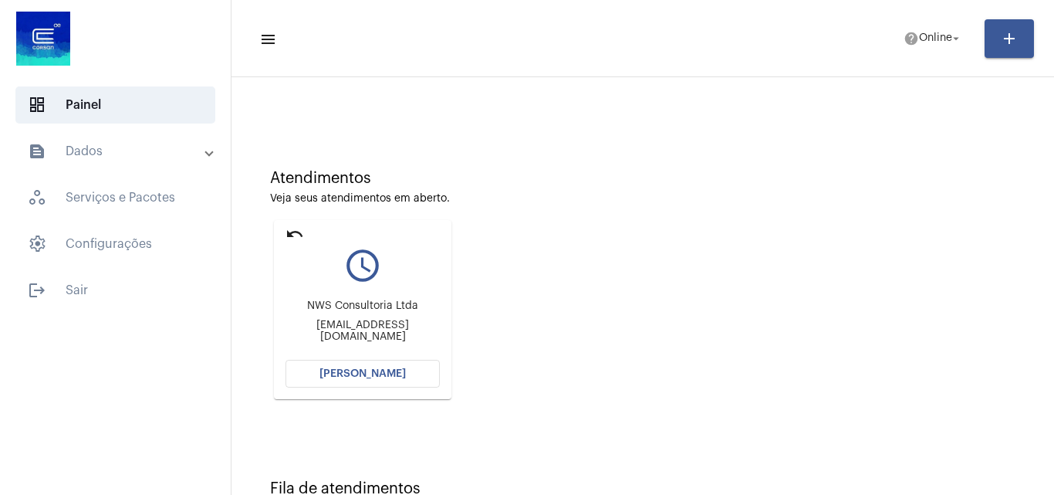
scroll to position [109, 0]
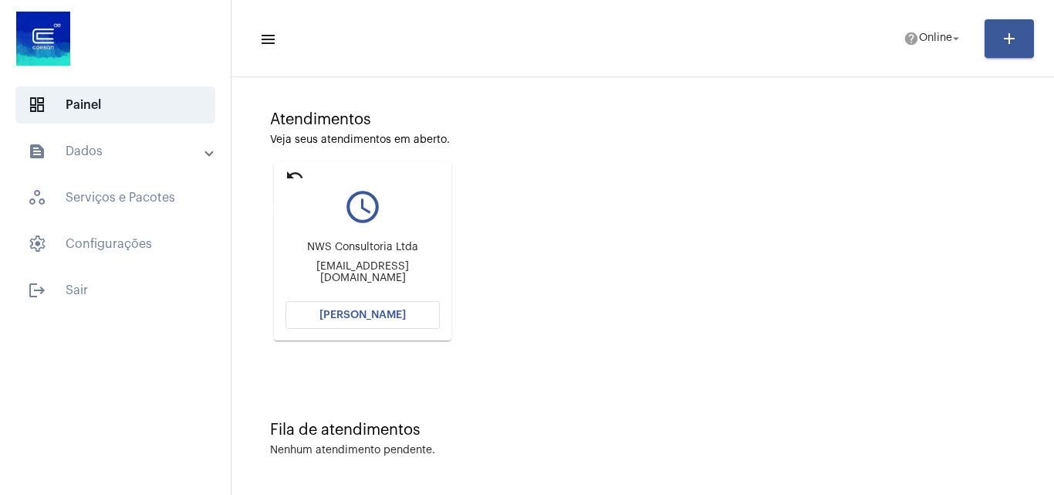
click at [296, 175] on mat-icon "undo" at bounding box center [295, 175] width 19 height 19
click at [919, 37] on span "Online" at bounding box center [935, 38] width 33 height 11
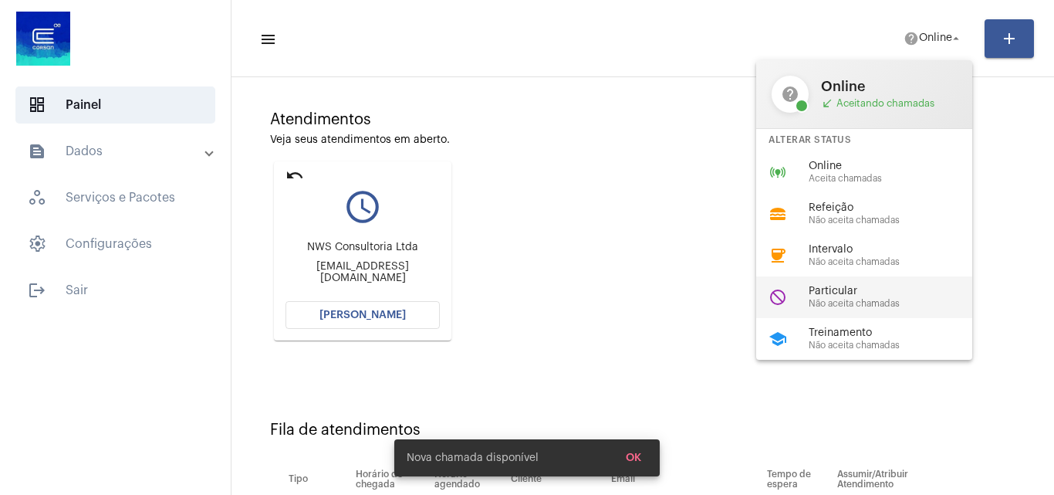
scroll to position [21, 0]
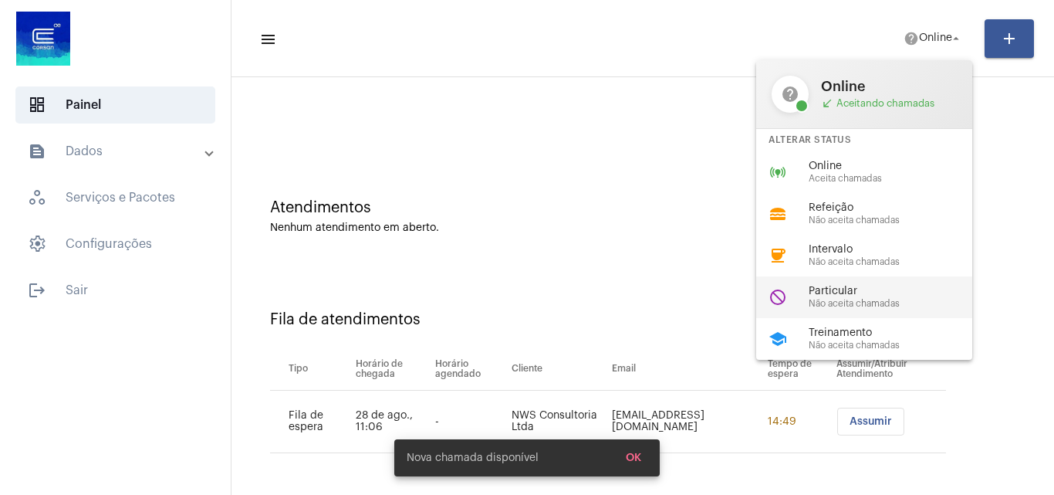
click at [873, 299] on span "Não aceita chamadas" at bounding box center [897, 304] width 176 height 10
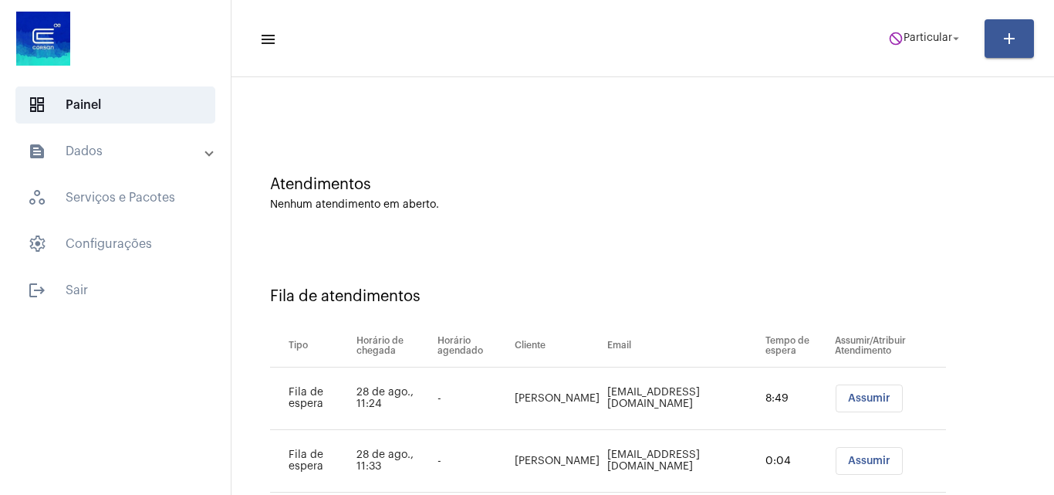
scroll to position [83, 0]
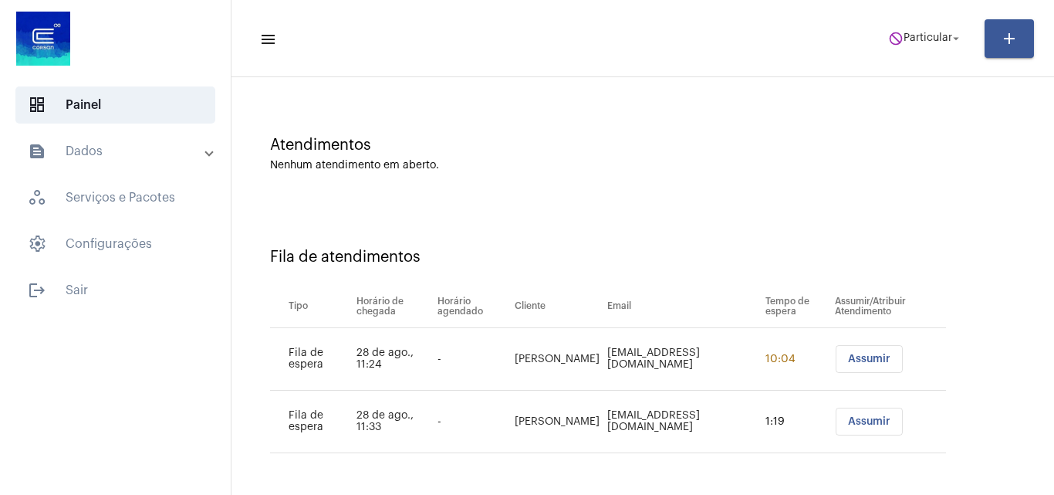
drag, startPoint x: 554, startPoint y: 365, endPoint x: 485, endPoint y: 348, distance: 71.5
click at [485, 348] on tr "Fila de espera 28 de ago., 11:24 - Patrícia sarmento Bennett patybennett@hotmai…" at bounding box center [608, 359] width 676 height 63
click at [658, 199] on div "Atendimentos Nenhum atendimento em aberto." at bounding box center [642, 146] width 807 height 112
click at [906, 26] on span "do_not_disturb Particular arrow_drop_down" at bounding box center [925, 38] width 75 height 28
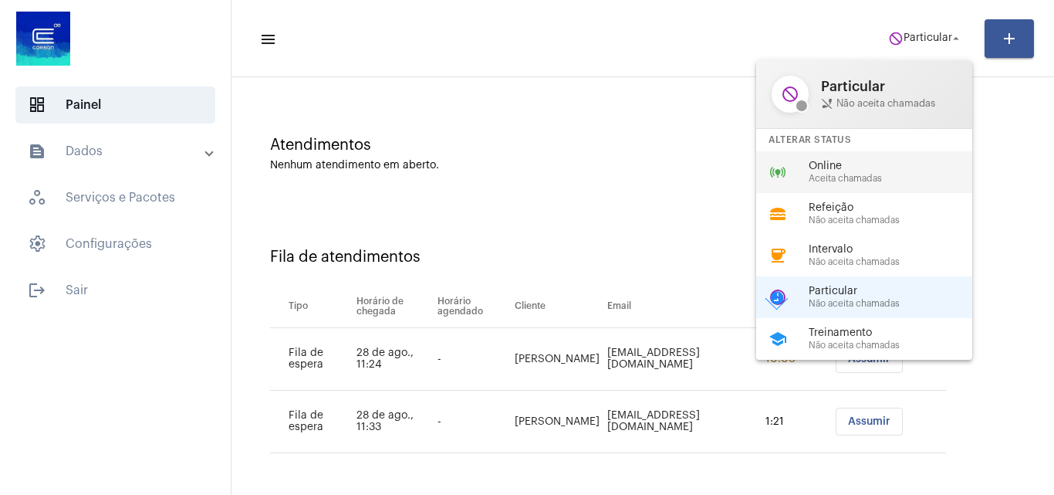
click at [855, 163] on span "Online" at bounding box center [897, 167] width 176 height 12
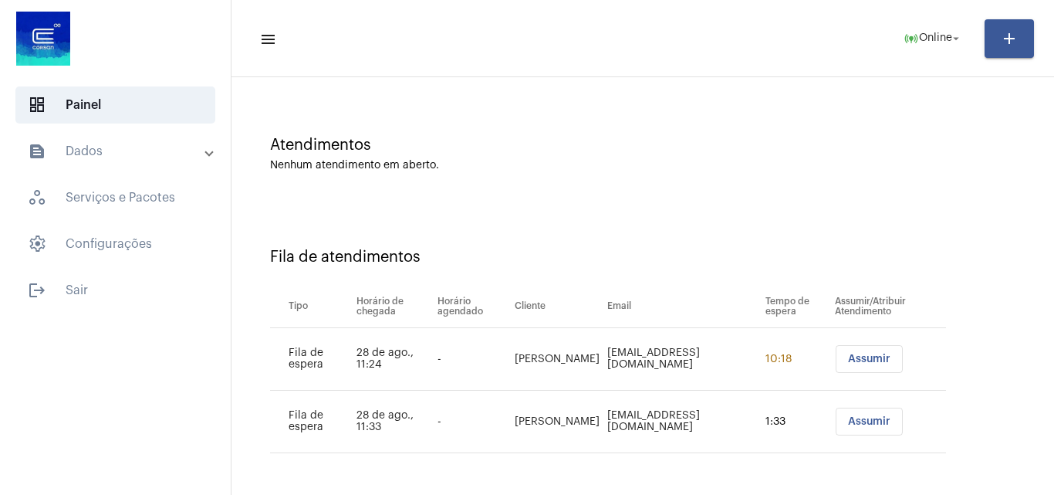
click at [836, 357] on button "Assumir" at bounding box center [869, 359] width 67 height 28
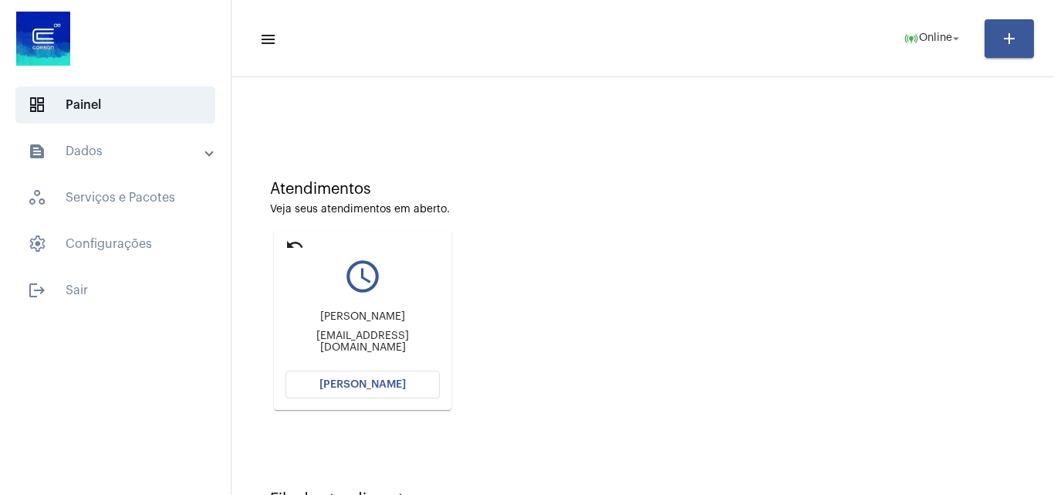
scroll to position [219, 0]
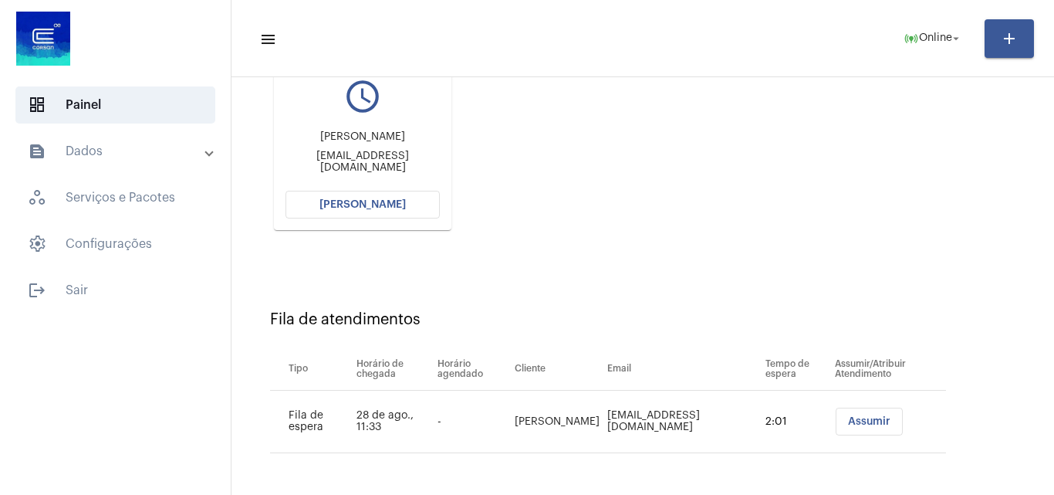
click at [375, 205] on span "[PERSON_NAME]" at bounding box center [363, 204] width 86 height 11
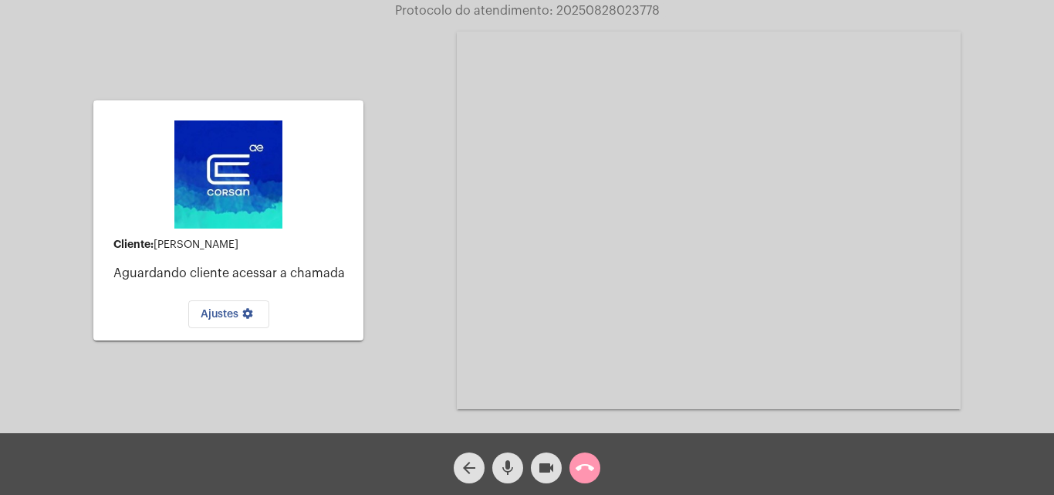
click at [574, 463] on button "call_end" at bounding box center [585, 467] width 31 height 31
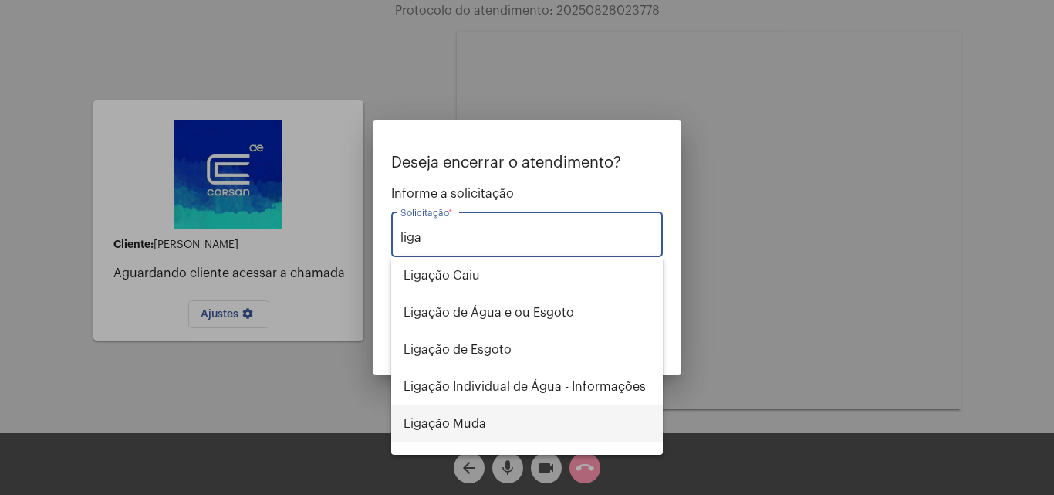
click at [481, 418] on span "Ligação Muda" at bounding box center [527, 423] width 247 height 37
type input "Ligação Muda"
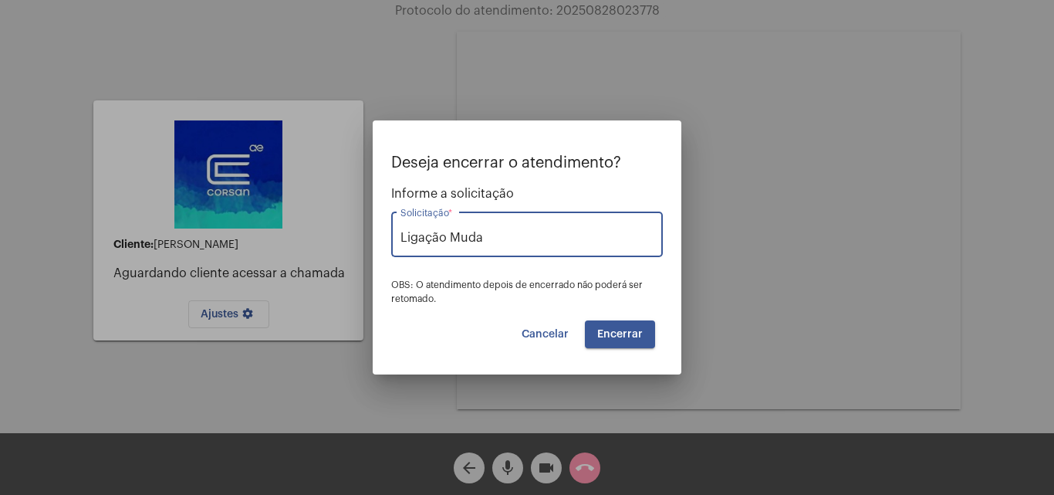
click at [633, 331] on span "Encerrar" at bounding box center [620, 334] width 46 height 11
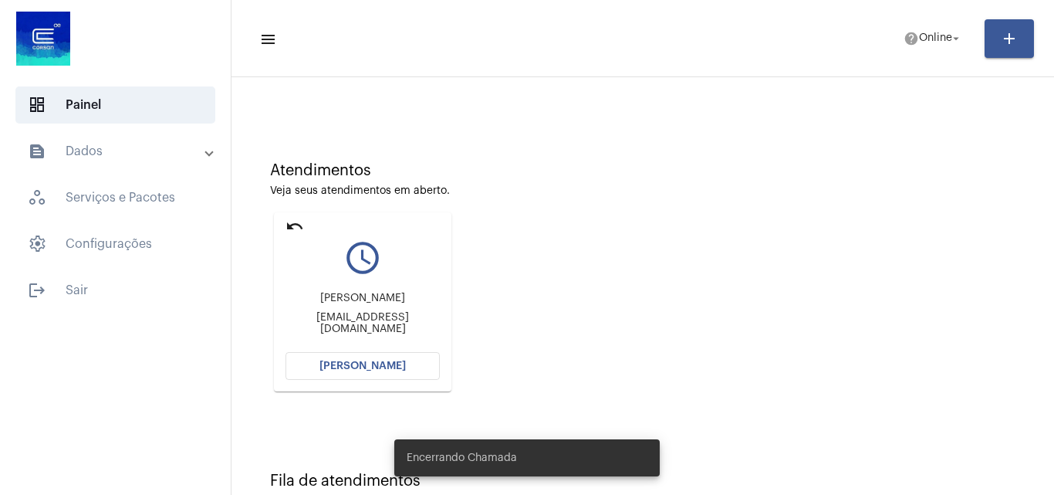
scroll to position [109, 0]
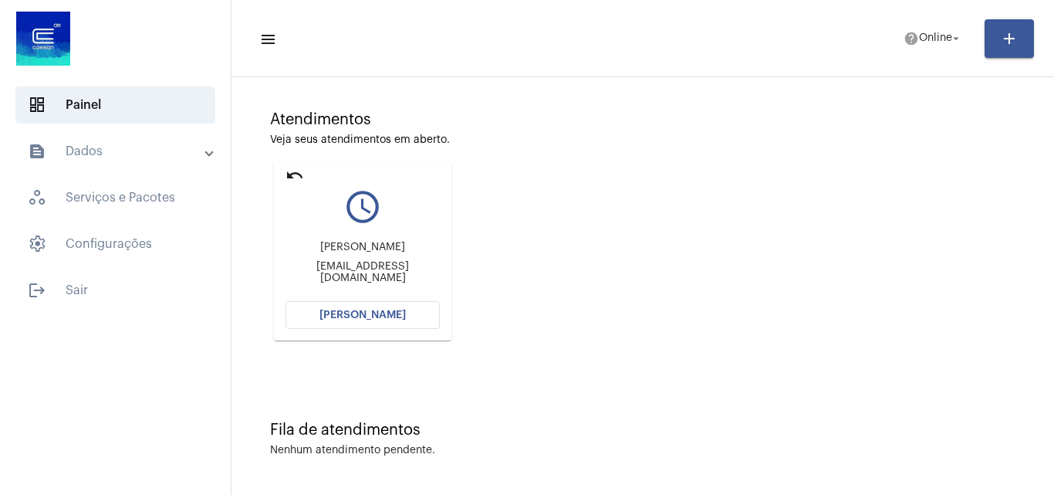
drag, startPoint x: 296, startPoint y: 269, endPoint x: 367, endPoint y: 274, distance: 71.9
click at [367, 274] on div "eng.praraujo@gmail.com" at bounding box center [363, 272] width 154 height 23
click at [540, 257] on div "Atendimentos Veja seus atendimentos em aberto. undo query_builder Paulo Roberto…" at bounding box center [642, 220] width 807 height 310
click at [398, 313] on span "[PERSON_NAME]" at bounding box center [363, 315] width 86 height 11
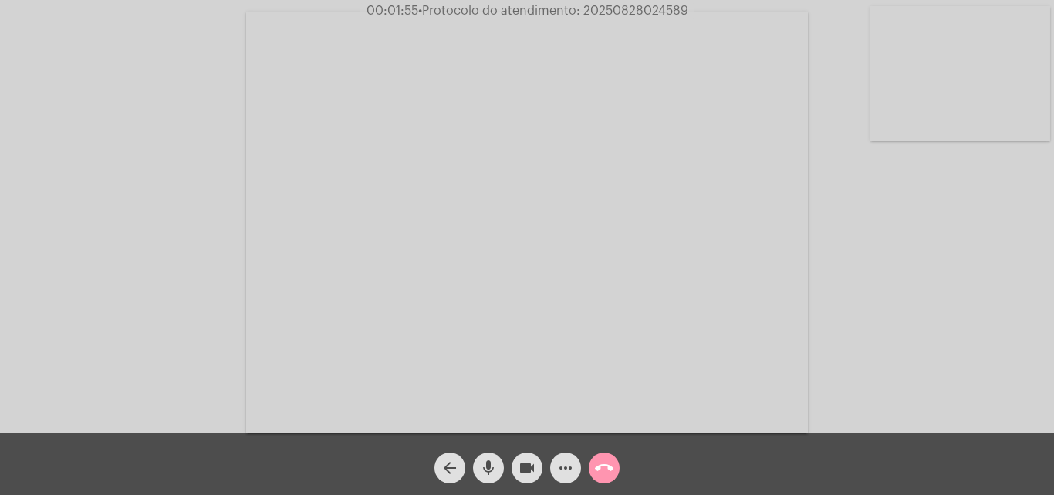
click at [140, 108] on div "Acessando Câmera e Microfone..." at bounding box center [527, 220] width 1051 height 433
click at [666, 6] on span "• Protocolo do atendimento: 20250828024589" at bounding box center [553, 11] width 270 height 12
copy span "20250828024589"
click at [108, 107] on div "Acessando Câmera e Microfone..." at bounding box center [527, 220] width 1051 height 433
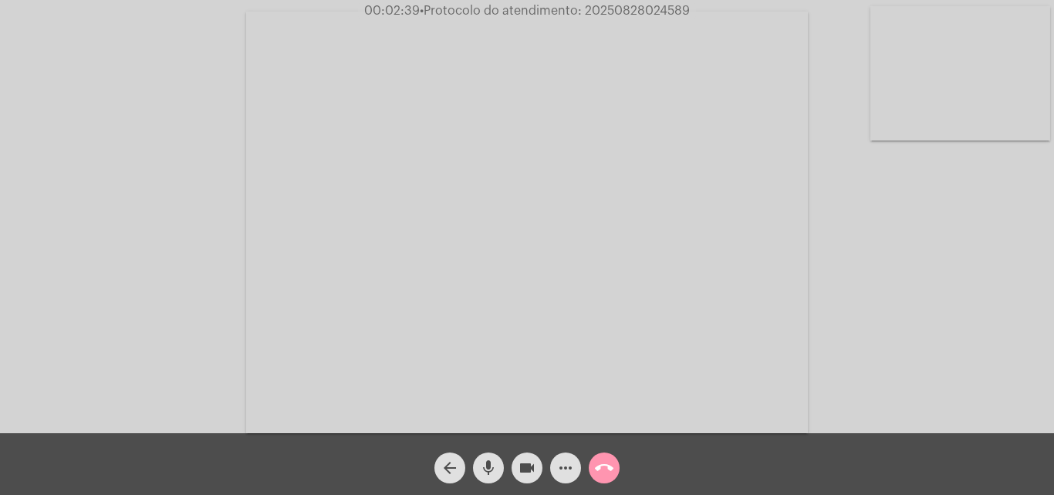
click at [930, 121] on video at bounding box center [961, 73] width 180 height 134
click at [151, 225] on video at bounding box center [194, 221] width 180 height 134
click at [920, 307] on div "Acessando Câmera e Microfone..." at bounding box center [527, 220] width 1051 height 433
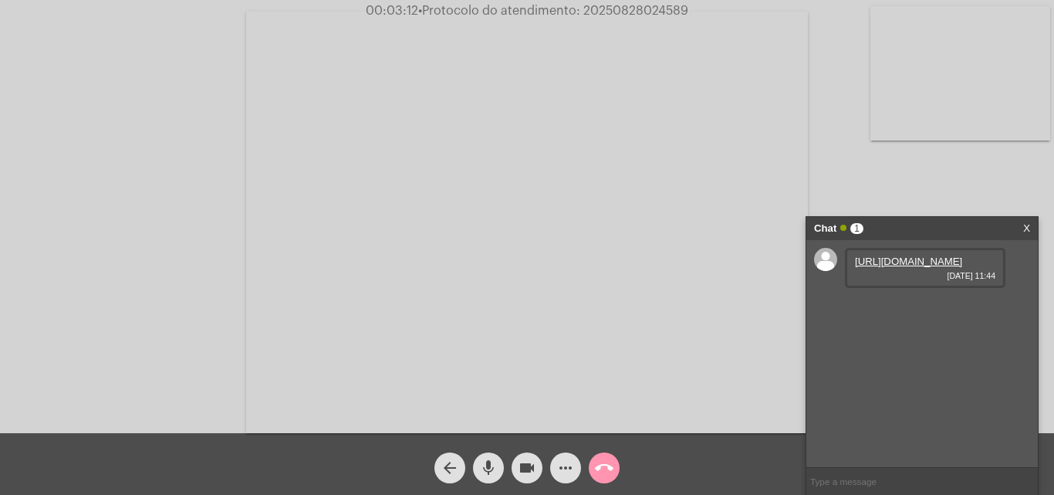
click at [915, 264] on link "https://neft-transfer-bucket.s3.amazonaws.com/temp-f12dd46a-f4bb-8cd3-f234-135b…" at bounding box center [908, 261] width 107 height 12
click at [929, 311] on link "https://neft-transfer-bucket.s3.amazonaws.com/temp-9d667035-711c-00b4-9755-f38a…" at bounding box center [908, 305] width 107 height 12
click at [891, 355] on link "https://neft-transfer-bucket.s3.amazonaws.com/temp-10a3e591-8aac-2363-4b7f-2ddf…" at bounding box center [908, 349] width 107 height 12
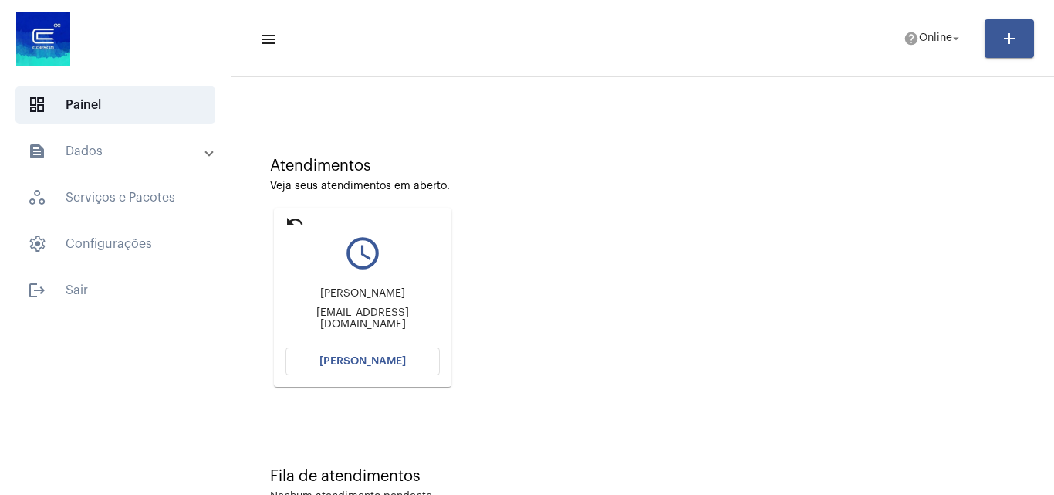
scroll to position [109, 0]
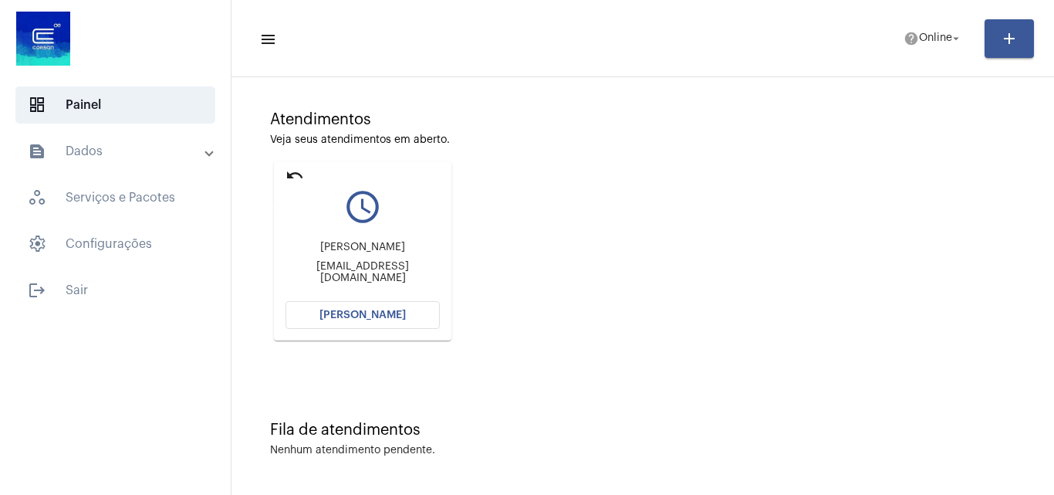
click at [296, 173] on mat-icon "undo" at bounding box center [295, 175] width 19 height 19
click at [936, 43] on span "Online" at bounding box center [935, 38] width 33 height 11
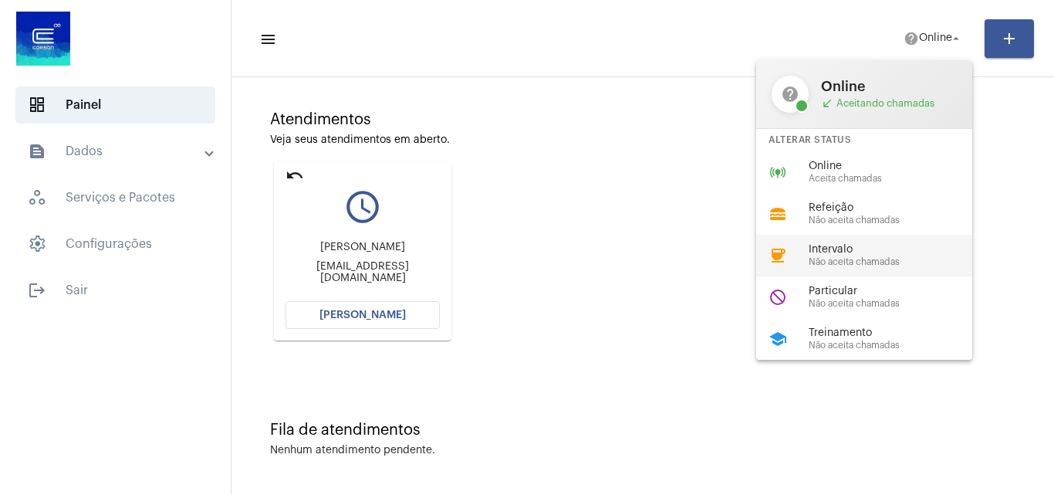
click at [854, 259] on span "Não aceita chamadas" at bounding box center [897, 262] width 176 height 10
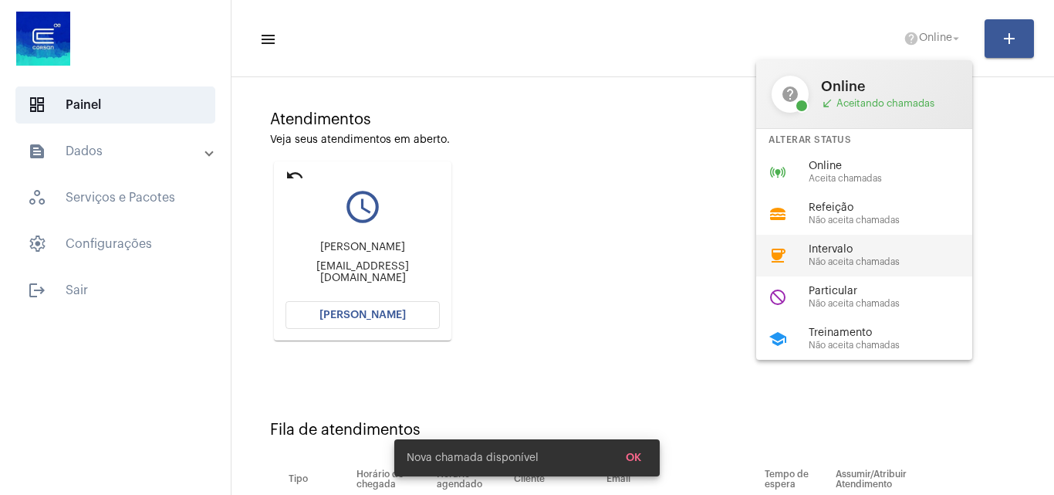
scroll to position [21, 0]
